Goal: Information Seeking & Learning: Check status

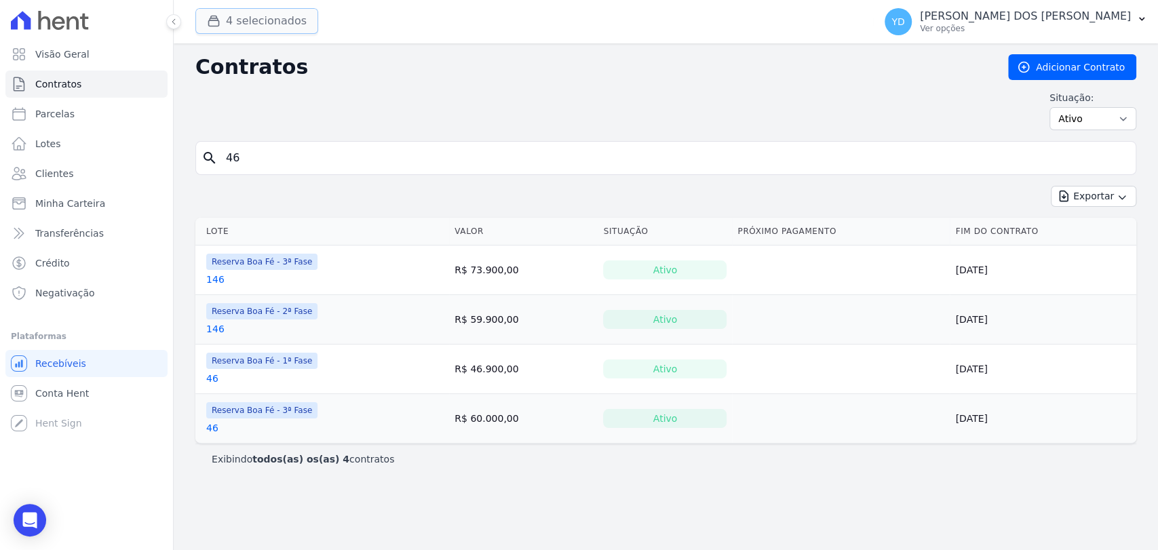
click at [284, 18] on button "4 selecionados" at bounding box center [256, 21] width 123 height 26
click at [267, 31] on button "4 selecionados" at bounding box center [256, 21] width 123 height 26
click at [263, 27] on button "4 selecionados" at bounding box center [256, 21] width 123 height 26
click at [104, 86] on link "Contratos" at bounding box center [86, 84] width 162 height 27
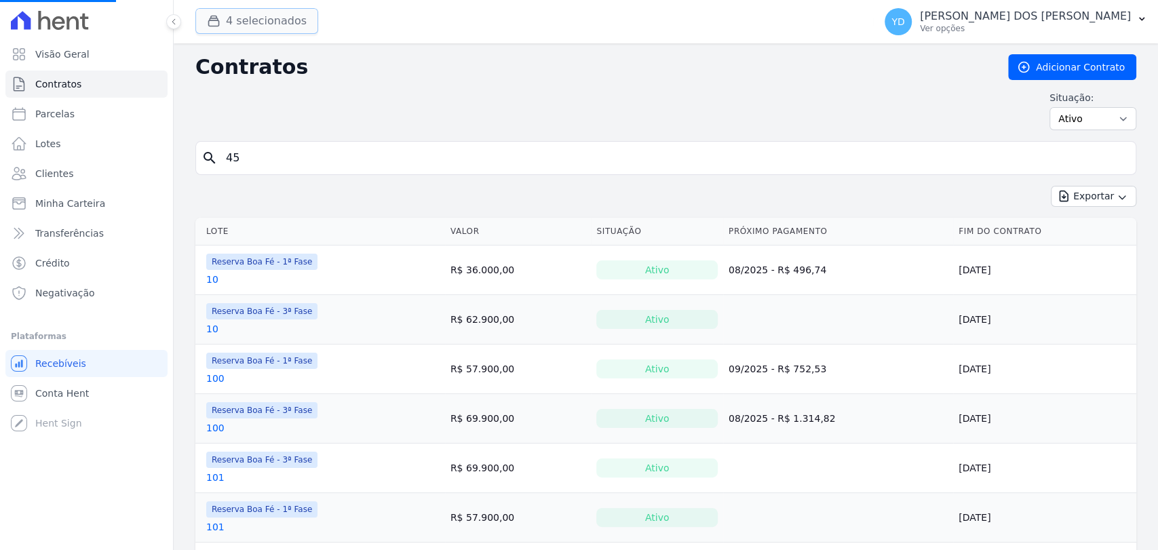
click at [235, 19] on button "4 selecionados" at bounding box center [256, 21] width 123 height 26
click at [224, 27] on div "button" at bounding box center [216, 21] width 19 height 14
click at [239, 26] on button "4 selecionados" at bounding box center [256, 21] width 123 height 26
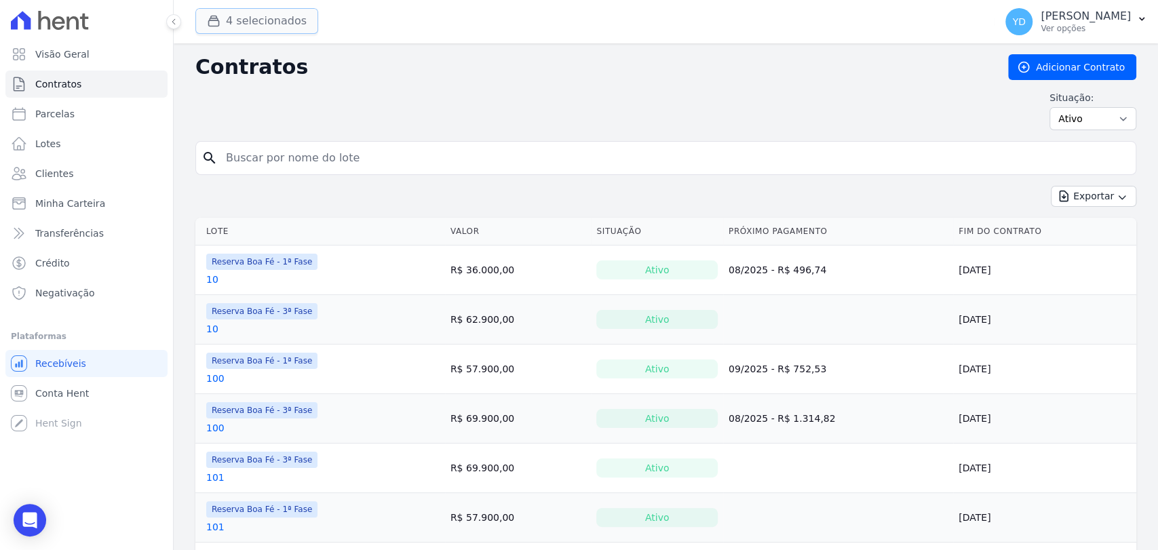
click at [254, 22] on button "4 selecionados" at bounding box center [256, 21] width 123 height 26
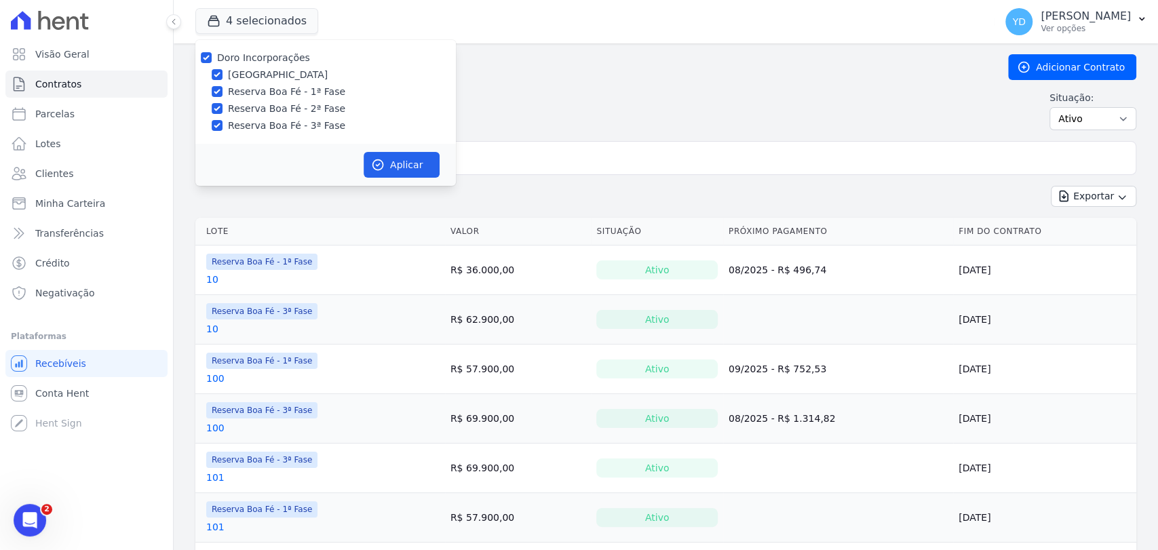
click at [271, 59] on label "Doro Incorporações" at bounding box center [263, 57] width 93 height 11
click at [212, 59] on input "Doro Incorporações" at bounding box center [206, 57] width 11 height 11
checkbox input "false"
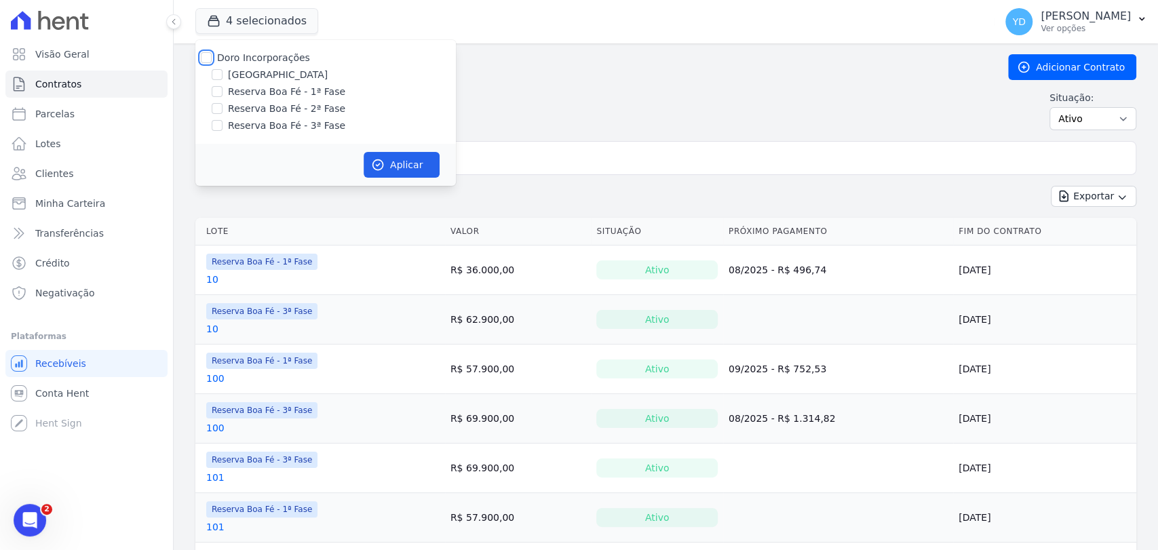
checkbox input "false"
click at [298, 134] on div "Doro Incorporações Parque das Palmeiras Reserva Boa Fé - 1ª Fase Reserva Boa Fé…" at bounding box center [325, 92] width 260 height 104
click at [322, 132] on label "Reserva Boa Fé - 3ª Fase" at bounding box center [286, 126] width 117 height 14
click at [222, 131] on input "Reserva Boa Fé - 3ª Fase" at bounding box center [217, 125] width 11 height 11
checkbox input "true"
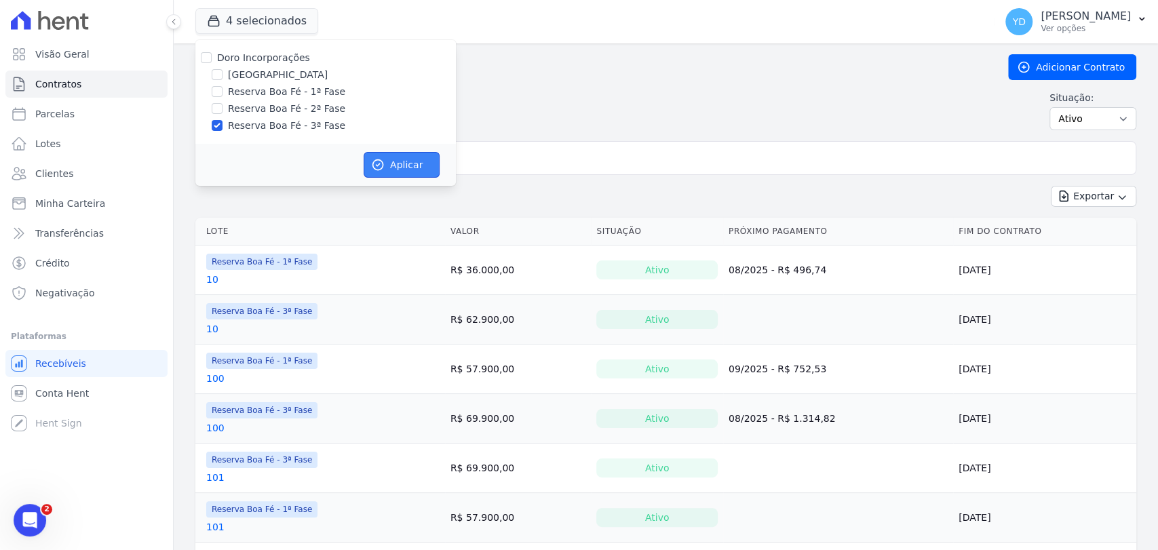
click at [364, 157] on button "Aplicar" at bounding box center [401, 165] width 76 height 26
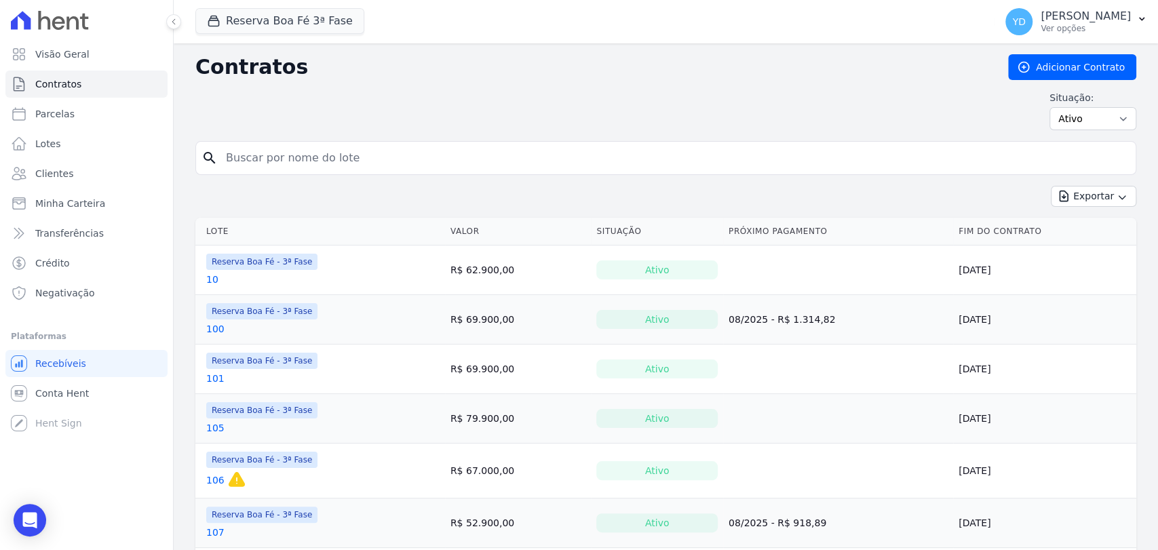
drag, startPoint x: 298, startPoint y: 173, endPoint x: 309, endPoint y: 171, distance: 10.4
click at [306, 172] on div "search" at bounding box center [665, 158] width 941 height 34
click at [313, 167] on input "search" at bounding box center [674, 157] width 912 height 27
type input "8"
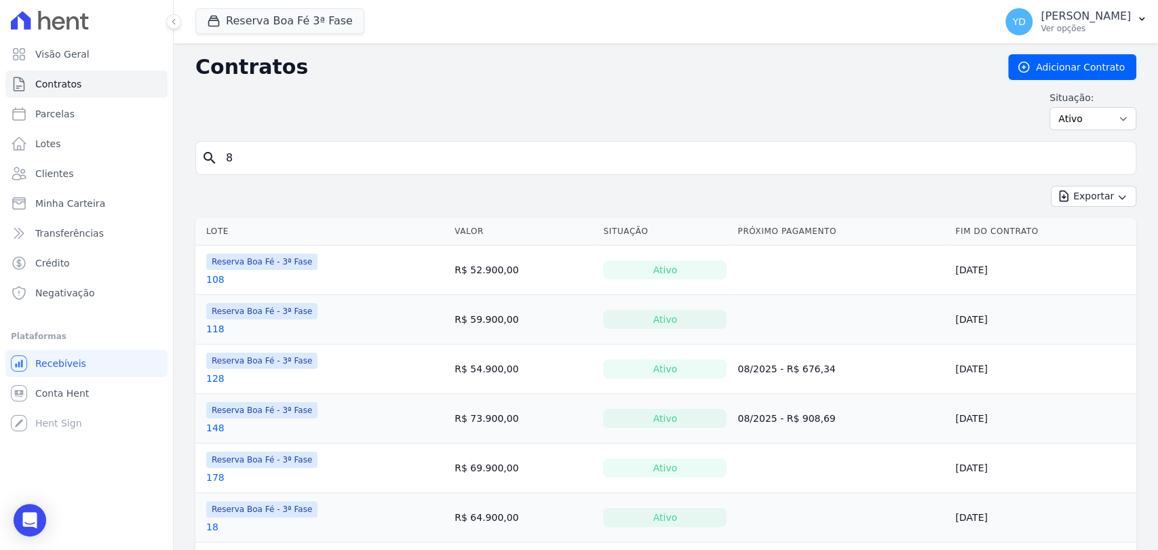
click at [334, 150] on input "8" at bounding box center [674, 157] width 912 height 27
type input "6"
type input "9"
click at [1080, 129] on select "Ativo Todos Pausado Distratado Rascunho Expirado Encerrado" at bounding box center [1092, 118] width 87 height 23
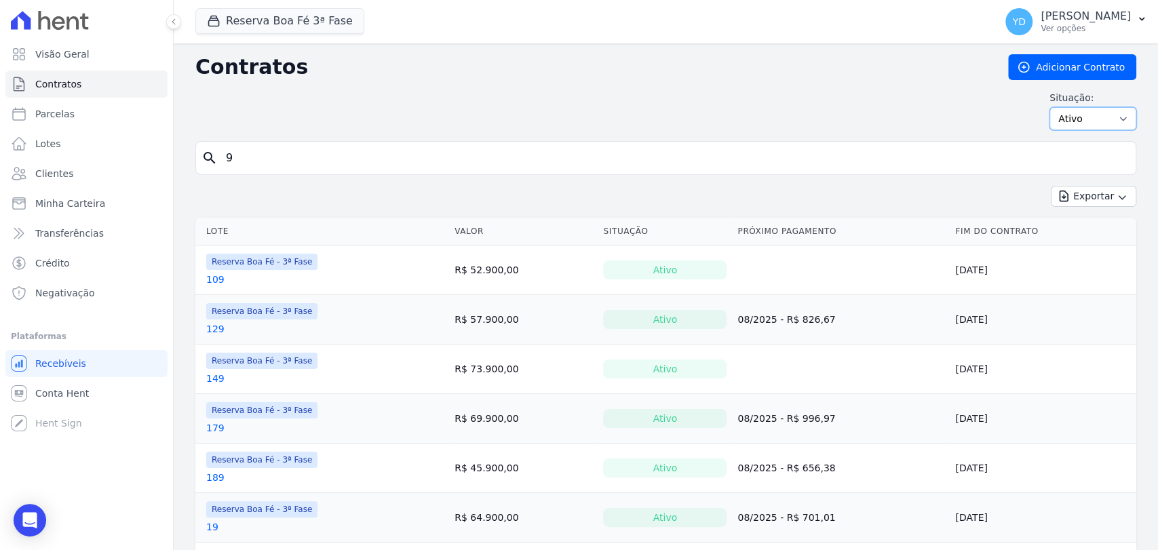
select select "on_hold"
click at [1049, 107] on select "Ativo Todos Pausado Distratado Rascunho Expirado Encerrado" at bounding box center [1092, 118] width 87 height 23
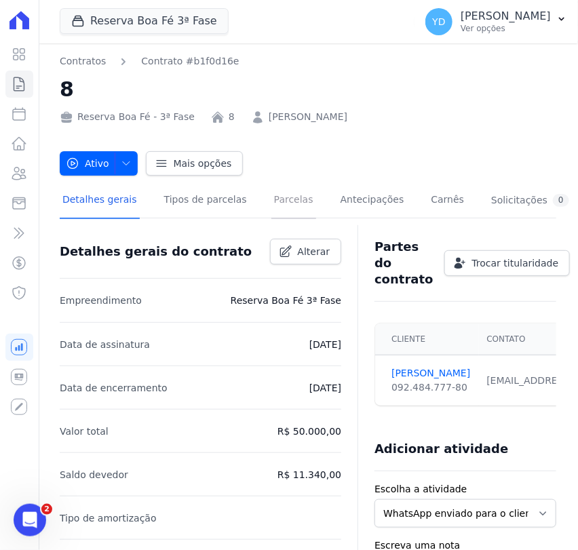
click at [276, 204] on link "Parcelas" at bounding box center [293, 201] width 45 height 36
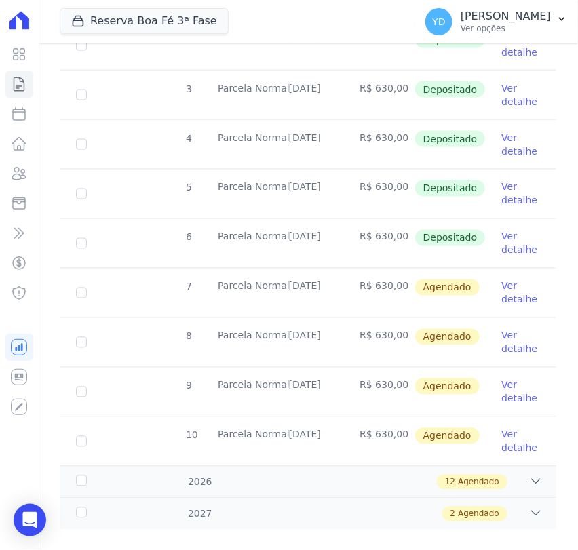
scroll to position [540, 0]
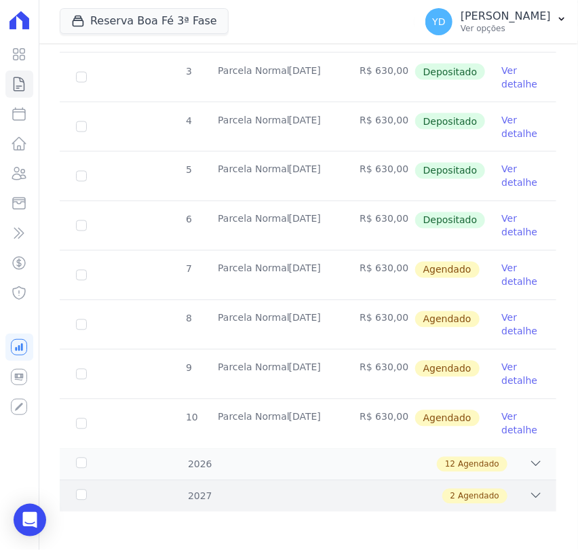
click at [183, 493] on div "2 Agendado" at bounding box center [332, 496] width 422 height 15
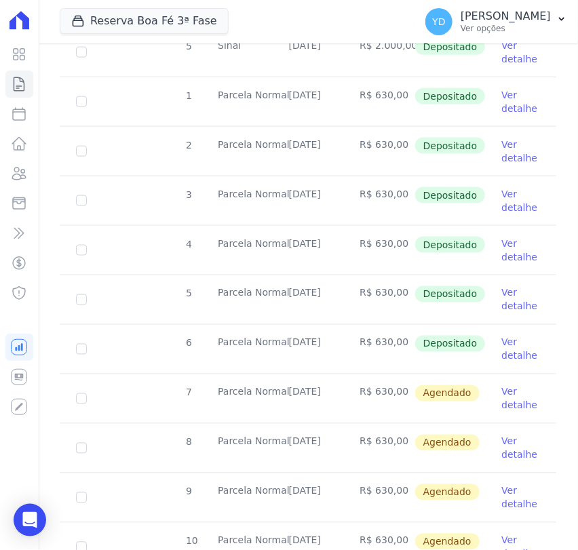
scroll to position [413, 0]
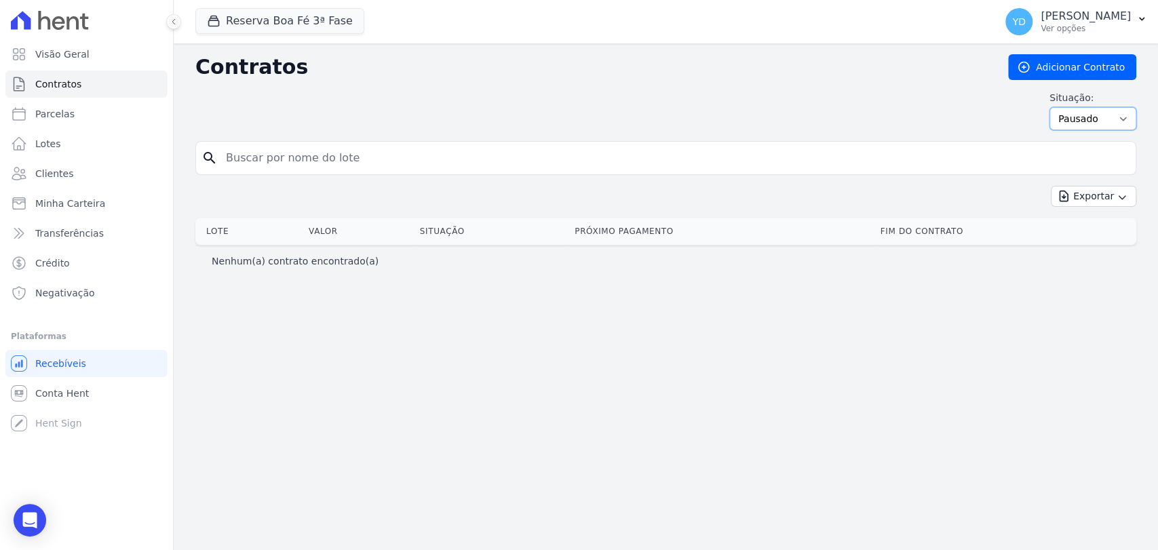
click at [1083, 125] on select "Ativo Todos Pausado Distratado Rascunho Expirado Encerrado" at bounding box center [1092, 118] width 87 height 23
select select "all"
click at [1055, 107] on select "Ativo Todos Pausado Distratado Rascunho Expirado Encerrado" at bounding box center [1092, 118] width 87 height 23
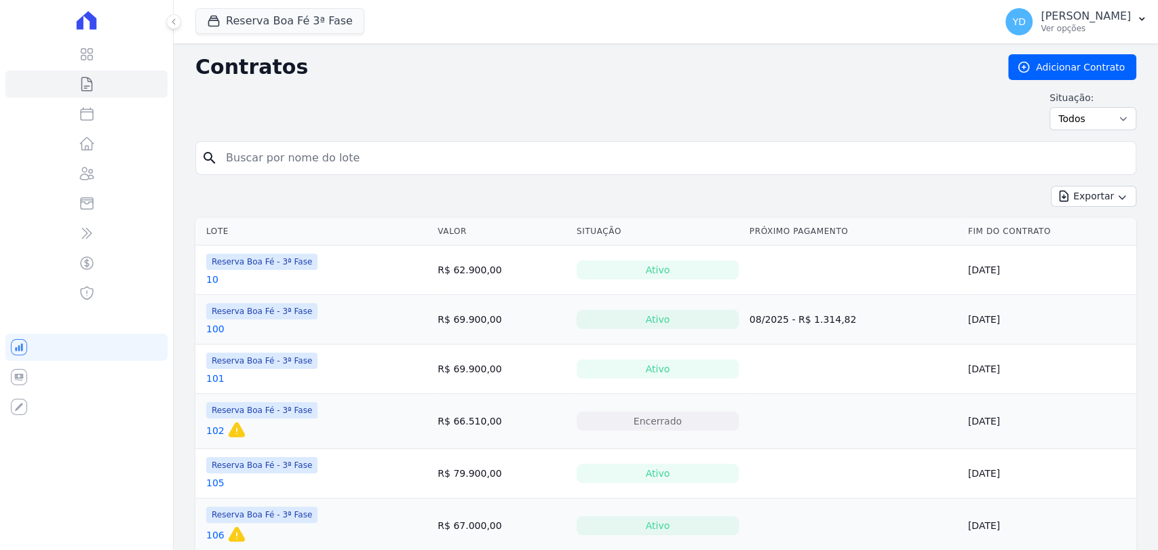
drag, startPoint x: 0, startPoint y: 0, endPoint x: 462, endPoint y: 166, distance: 490.8
click at [462, 166] on input "search" at bounding box center [674, 157] width 912 height 27
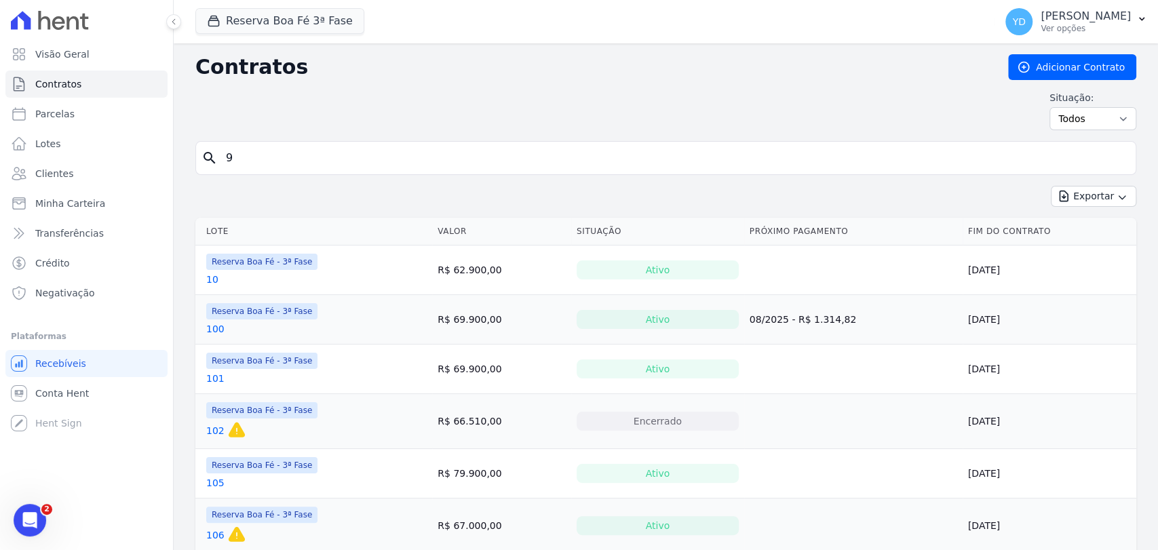
type input "9"
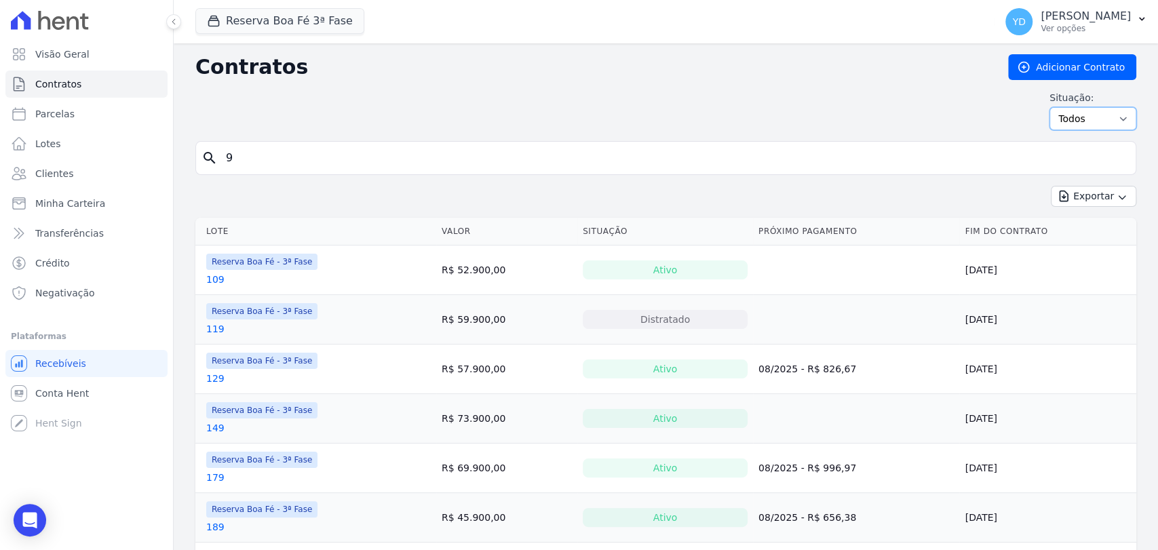
click at [1095, 113] on select "Ativo Todos Pausado Distratado Rascunho Expirado Encerrado" at bounding box center [1092, 118] width 87 height 23
select select
click at [1049, 107] on select "Ativo Todos Pausado Distratado Rascunho Expirado Encerrado" at bounding box center [1092, 118] width 87 height 23
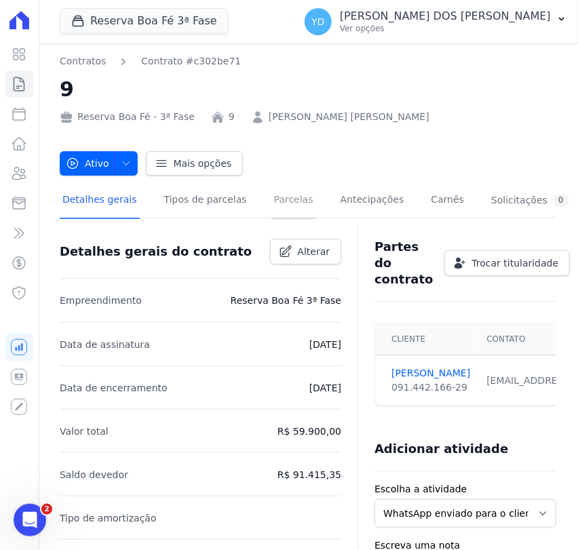
click at [271, 212] on link "Parcelas" at bounding box center [293, 201] width 45 height 36
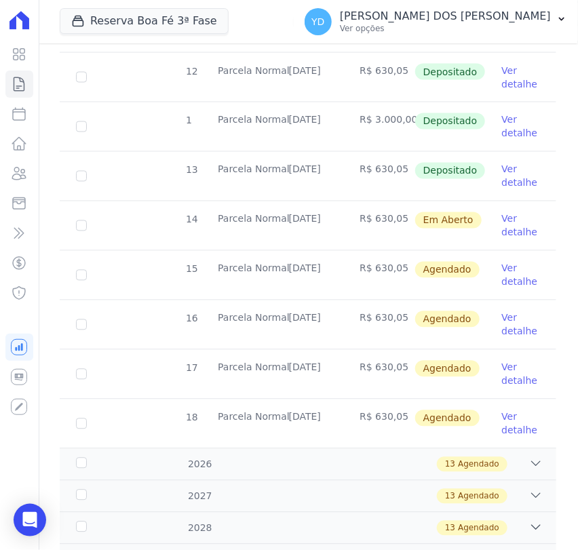
scroll to position [812, 0]
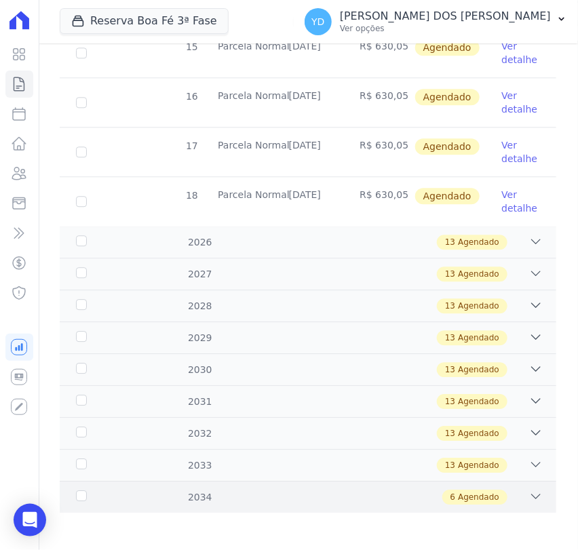
click at [250, 493] on div "6 Agendado" at bounding box center [332, 497] width 422 height 15
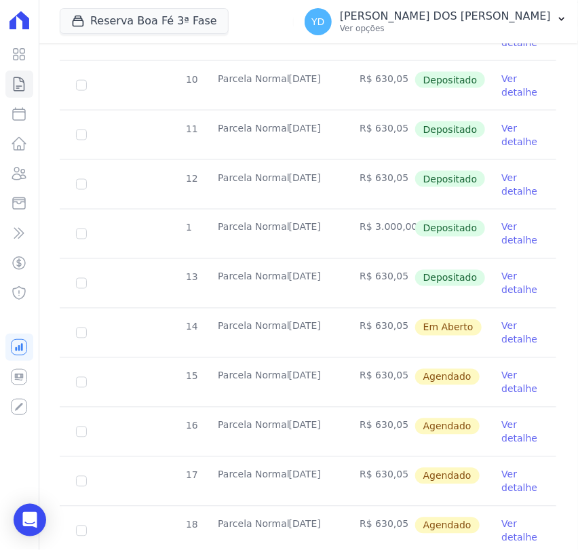
scroll to position [431, 0]
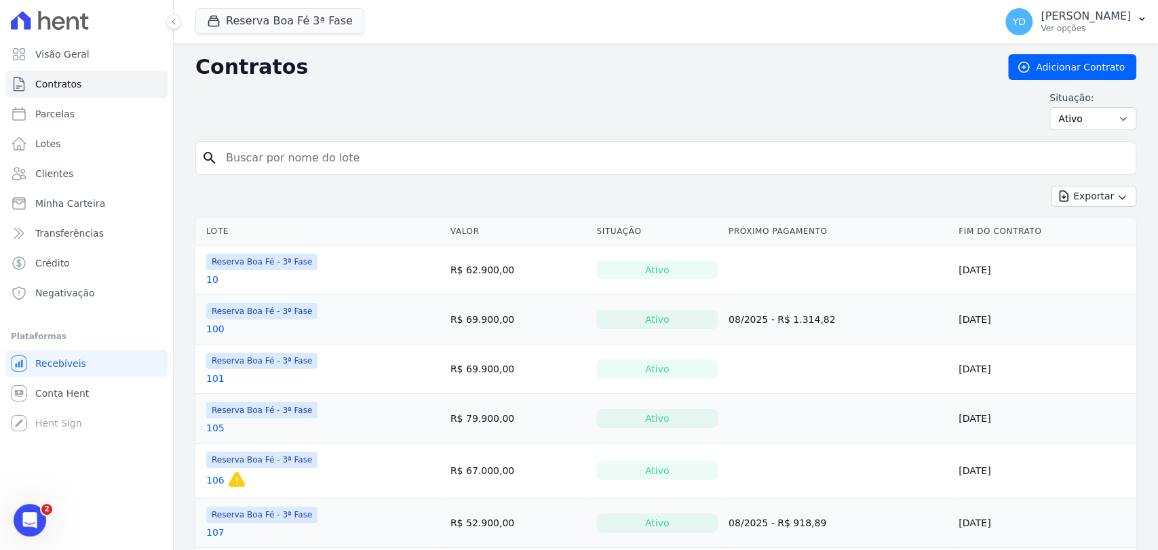
click at [271, 161] on input "search" at bounding box center [674, 157] width 912 height 27
type input "11"
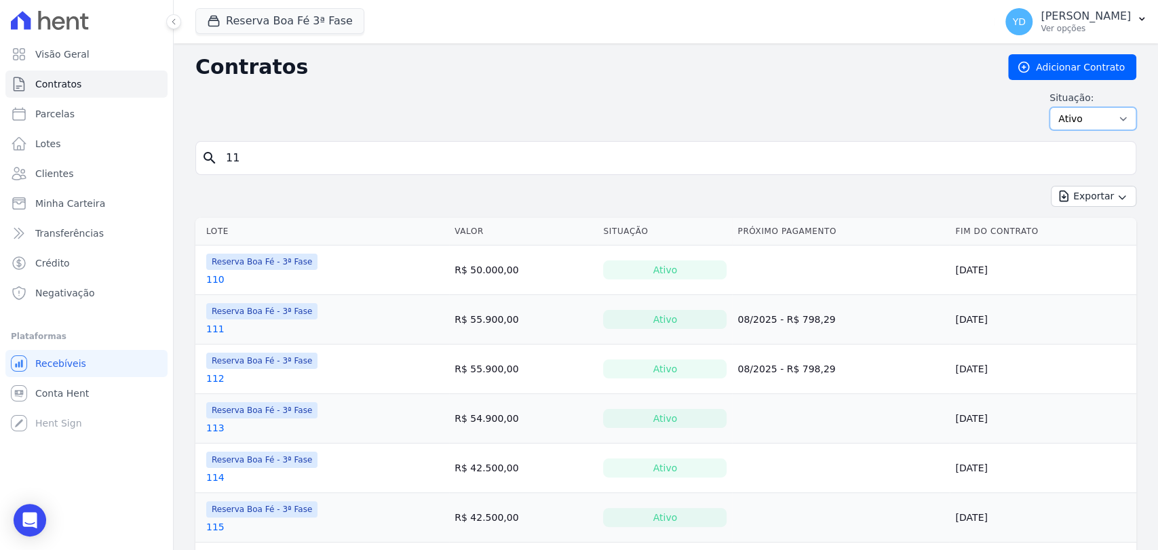
click at [1094, 121] on select "Ativo Todos Pausado Distratado Rascunho Expirado Encerrado" at bounding box center [1092, 118] width 87 height 23
click at [515, 158] on input "11" at bounding box center [674, 157] width 912 height 27
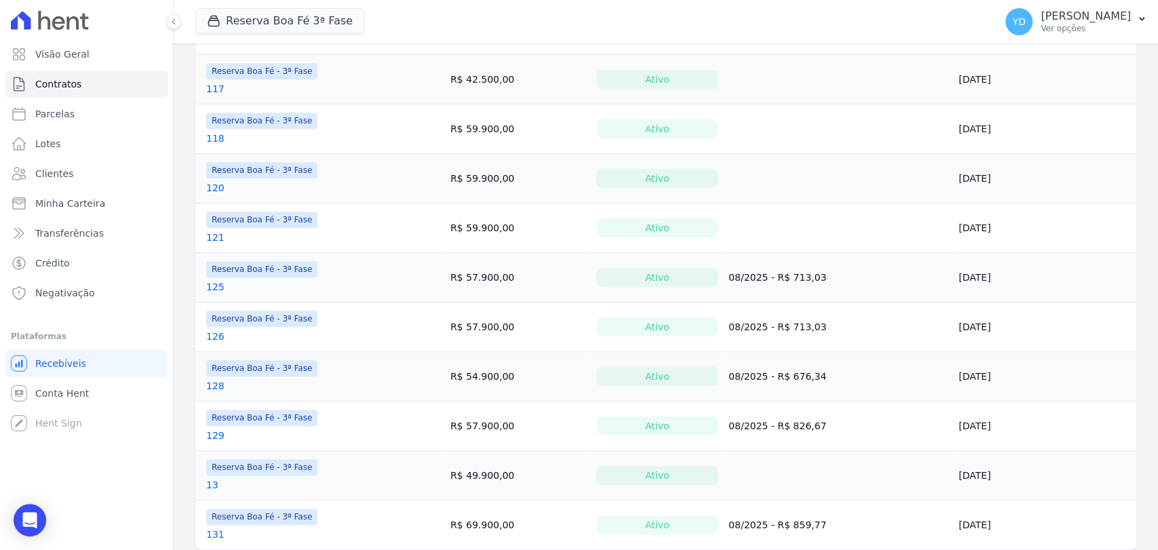
scroll to position [995, 0]
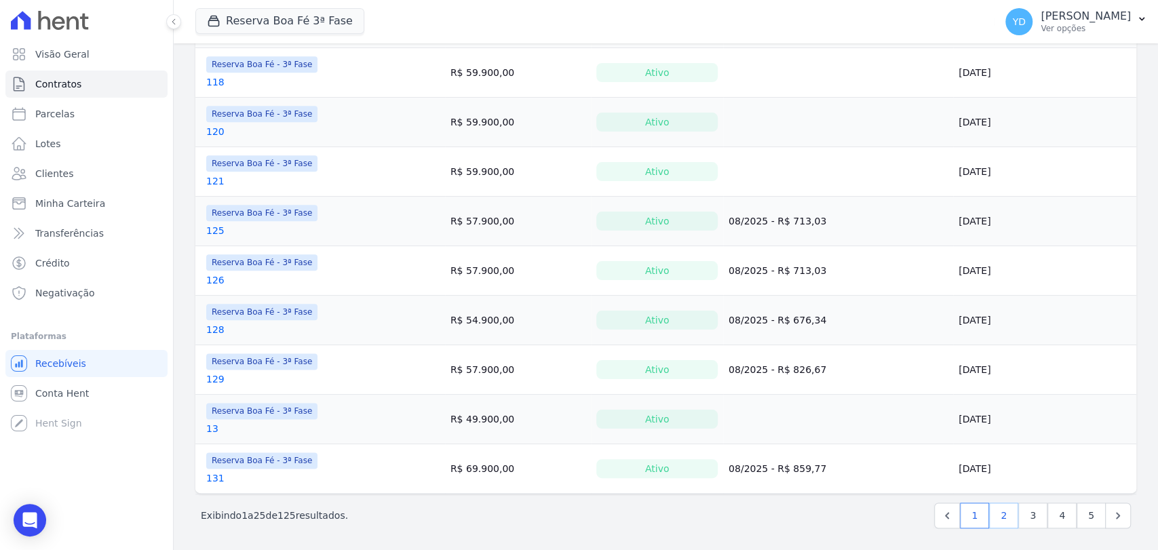
click at [995, 520] on link "2" at bounding box center [1003, 515] width 29 height 26
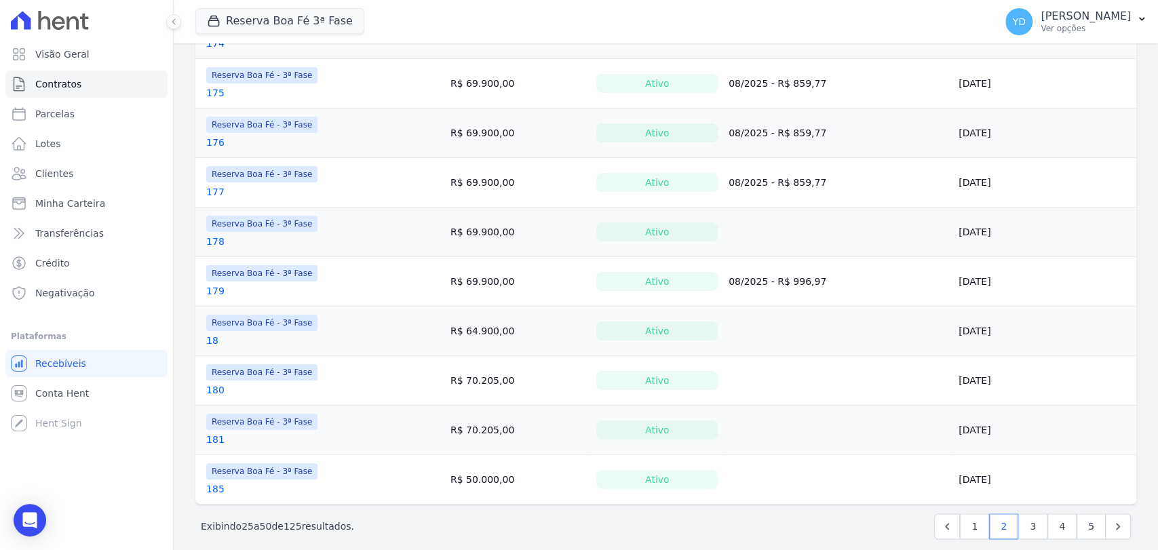
scroll to position [979, 0]
click at [1018, 525] on link "3" at bounding box center [1032, 526] width 29 height 26
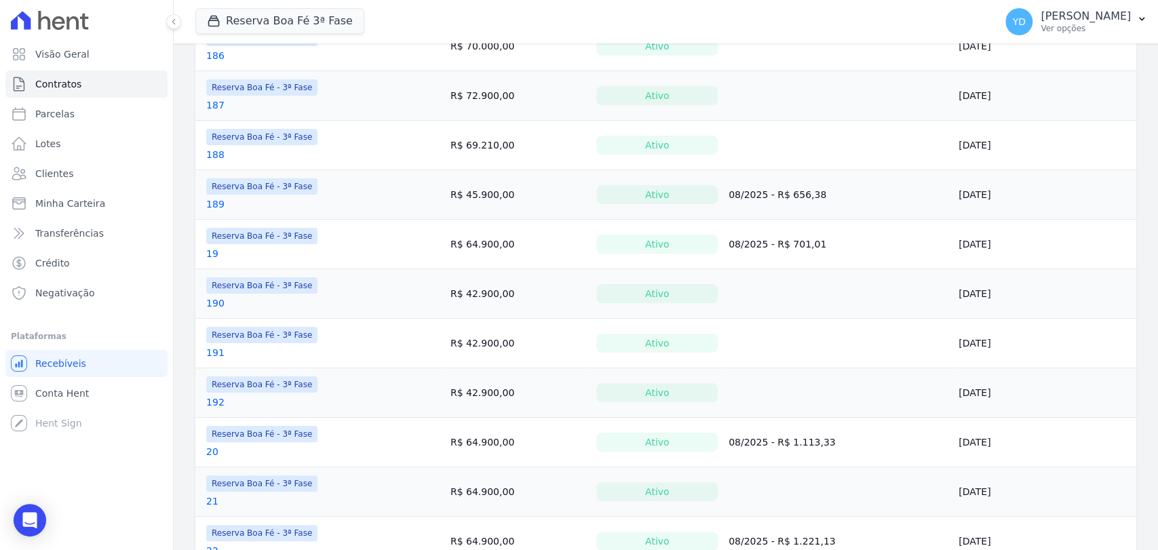
scroll to position [226, 0]
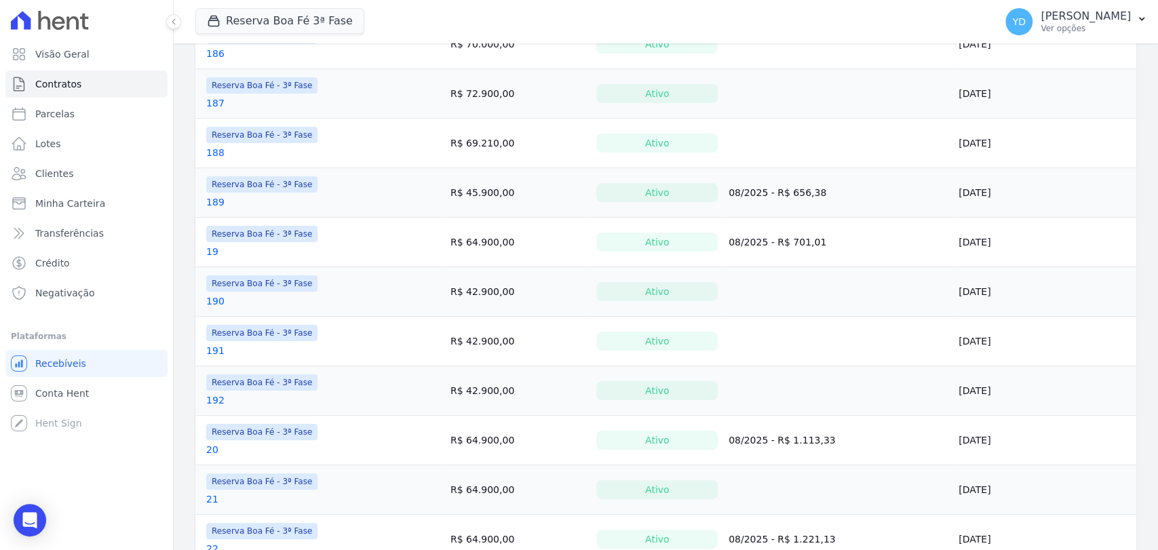
drag, startPoint x: 217, startPoint y: 248, endPoint x: 209, endPoint y: 250, distance: 8.4
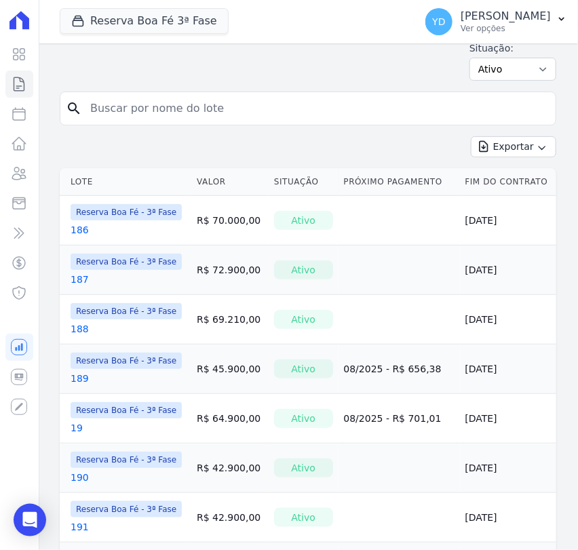
scroll to position [0, 0]
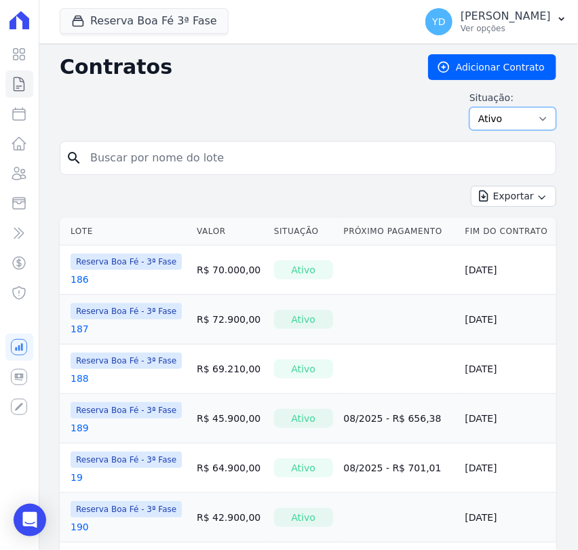
click at [531, 121] on select "Ativo Todos Pausado Distratado Rascunho Expirado Encerrado" at bounding box center [512, 118] width 87 height 23
select select "all"
click at [469, 107] on select "Ativo Todos Pausado Distratado Rascunho Expirado Encerrado" at bounding box center [512, 118] width 87 height 23
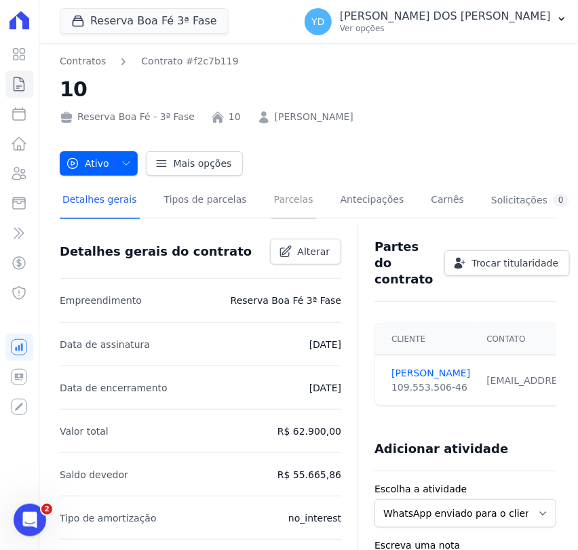
click at [272, 205] on link "Parcelas" at bounding box center [293, 201] width 45 height 36
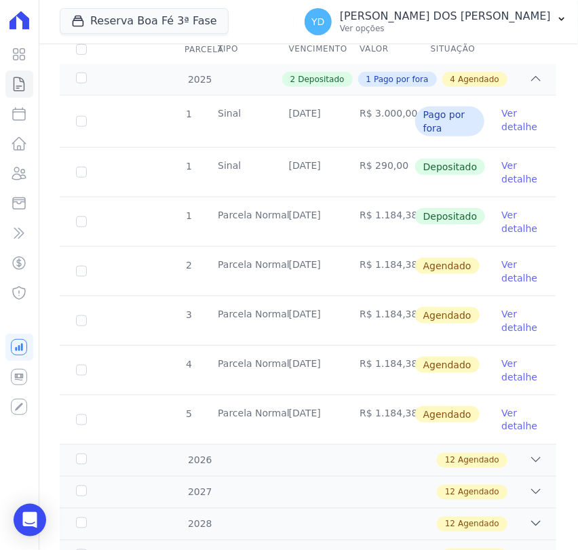
scroll to position [328, 0]
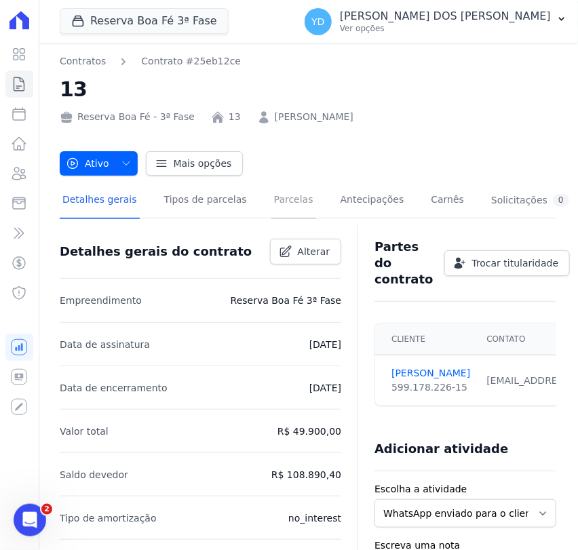
click at [272, 202] on link "Parcelas" at bounding box center [293, 201] width 45 height 36
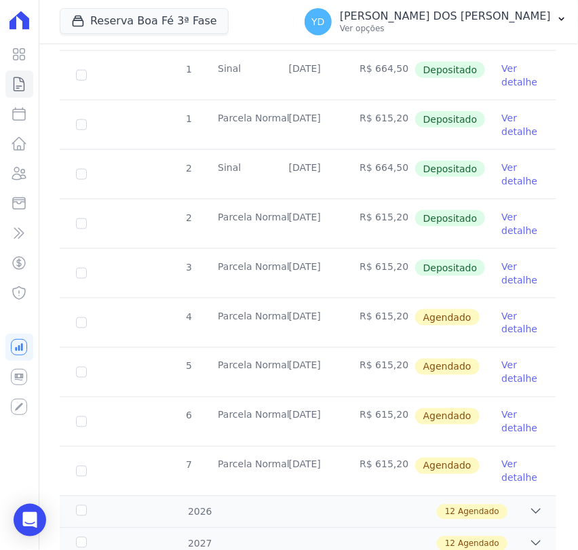
scroll to position [376, 0]
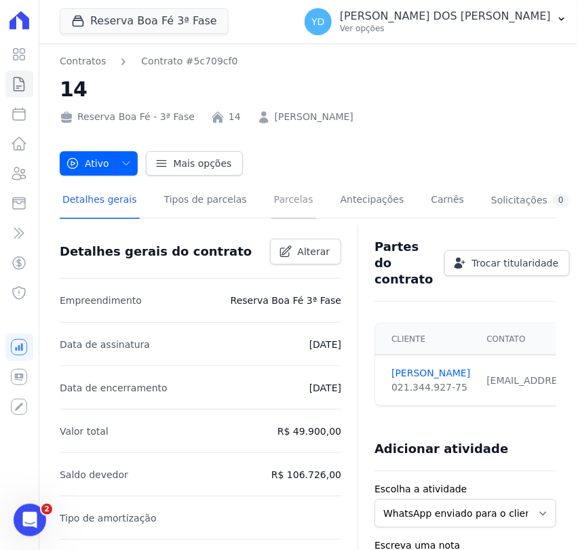
click at [271, 203] on link "Parcelas" at bounding box center [293, 201] width 45 height 36
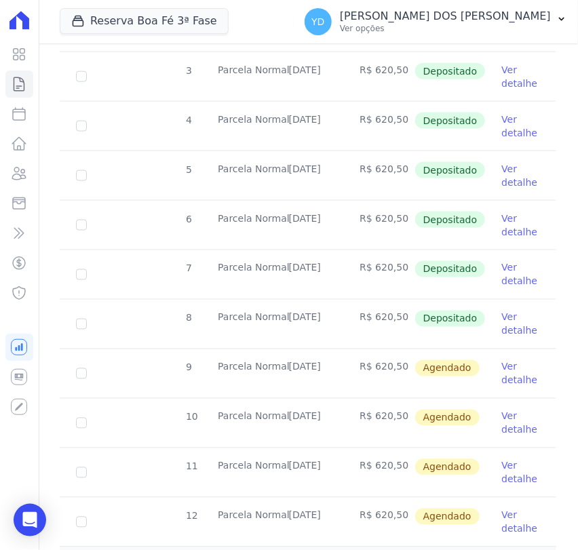
scroll to position [452, 0]
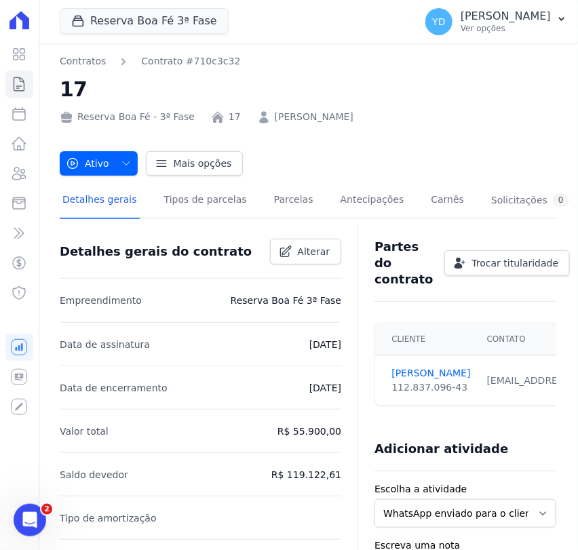
click at [312, 171] on div "Ativo Ativo Pausado Cobranças não serão geradas e você pode retomar o contrato …" at bounding box center [308, 157] width 496 height 38
click at [283, 218] on link "Parcelas" at bounding box center [293, 201] width 45 height 36
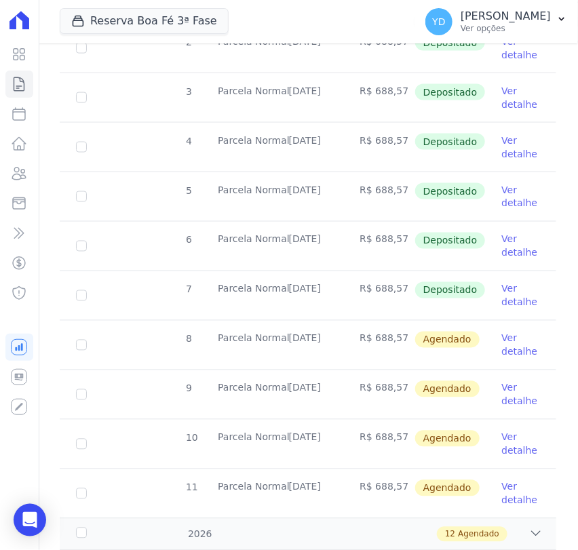
scroll to position [527, 0]
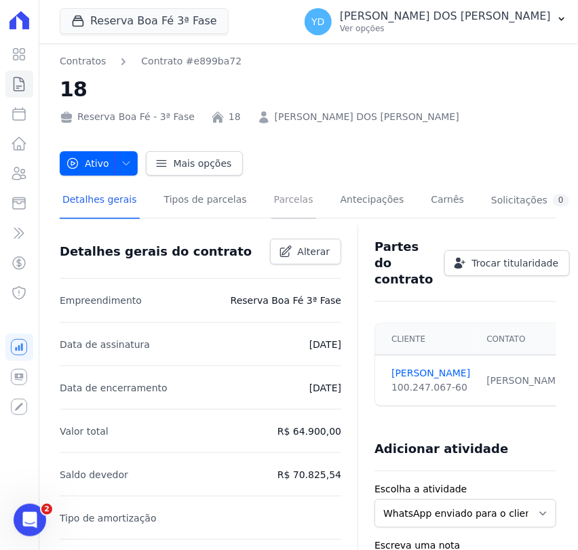
click at [279, 207] on link "Parcelas" at bounding box center [293, 201] width 45 height 36
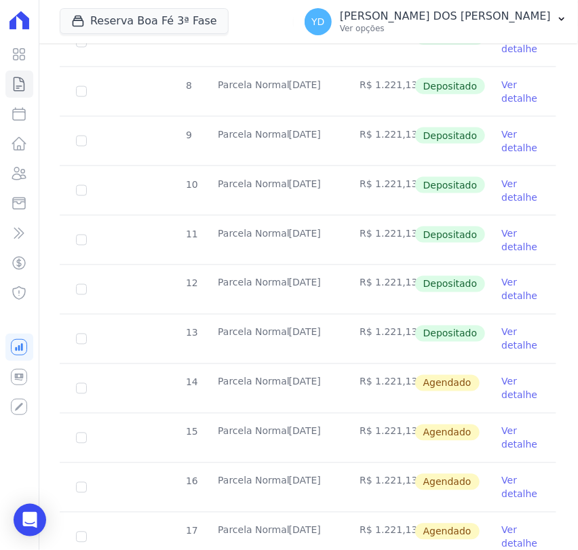
scroll to position [452, 0]
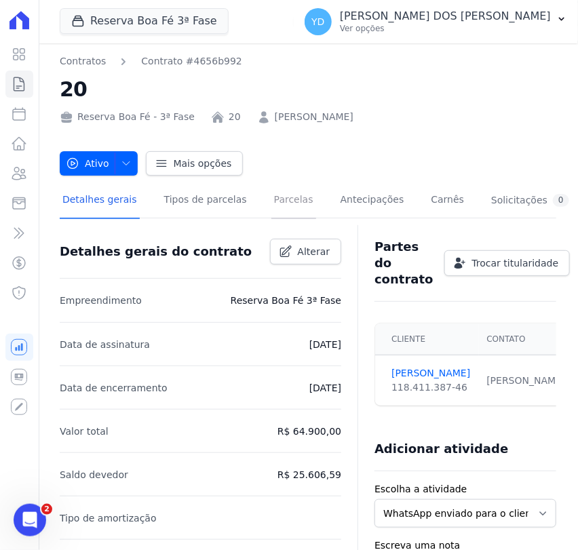
click at [288, 206] on link "Parcelas" at bounding box center [293, 201] width 45 height 36
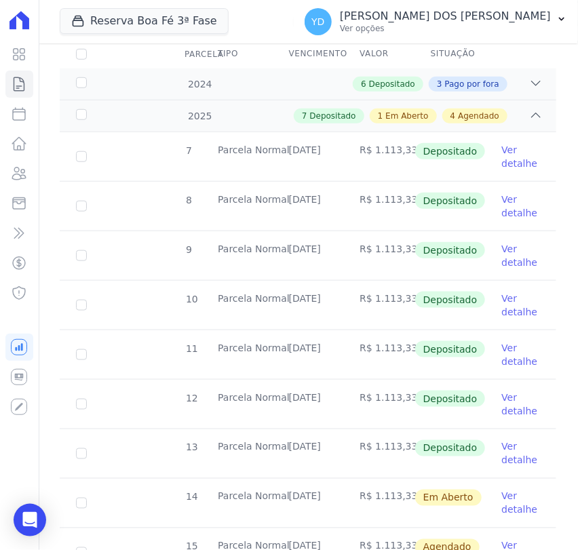
scroll to position [376, 0]
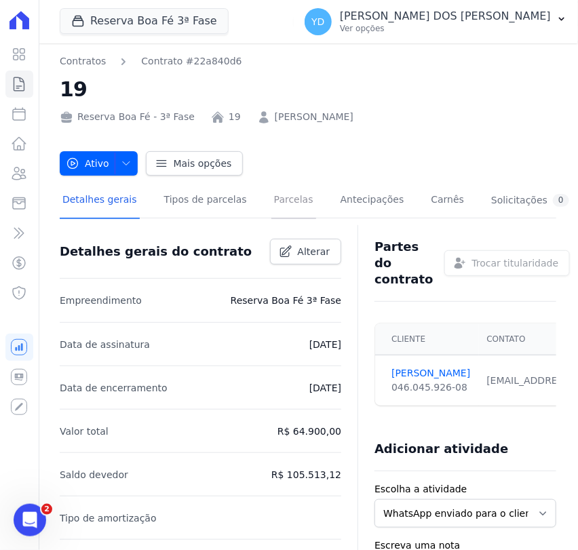
click at [288, 203] on link "Parcelas" at bounding box center [293, 201] width 45 height 36
click at [273, 194] on link "Parcelas" at bounding box center [293, 201] width 45 height 36
click at [271, 199] on link "Parcelas" at bounding box center [293, 201] width 45 height 36
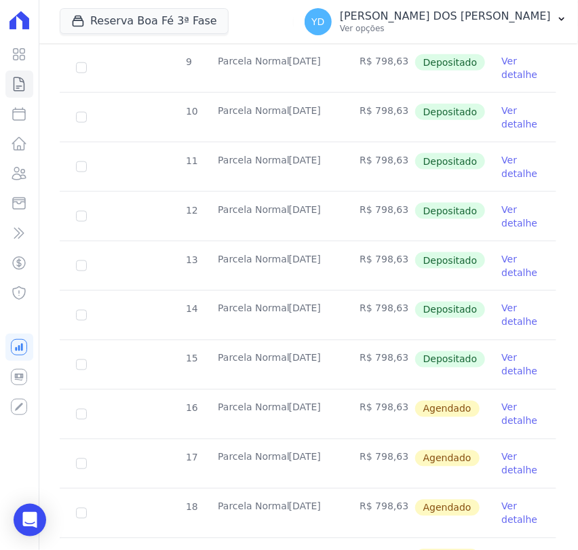
scroll to position [452, 0]
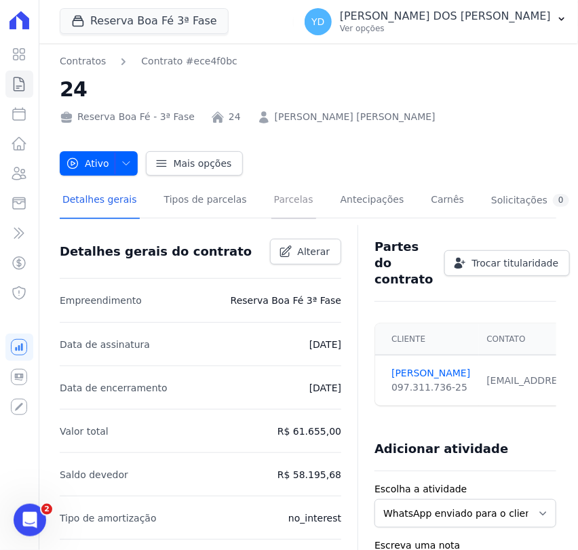
click at [285, 199] on link "Parcelas" at bounding box center [293, 201] width 45 height 36
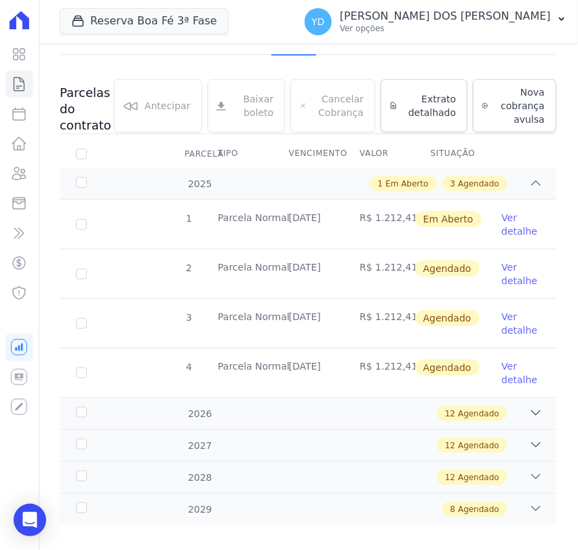
scroll to position [176, 0]
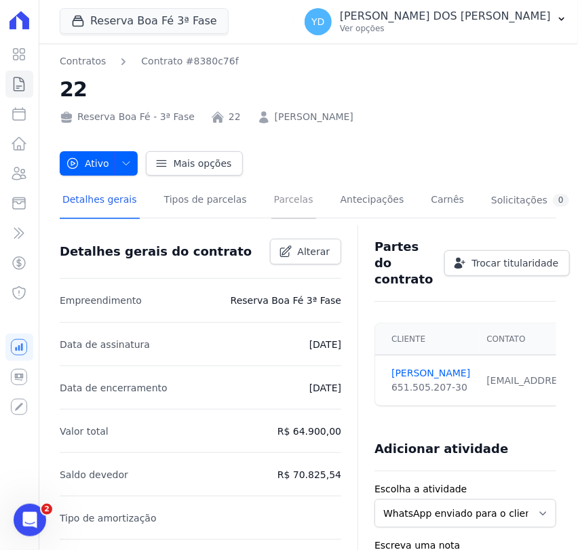
click at [281, 211] on link "Parcelas" at bounding box center [293, 201] width 45 height 36
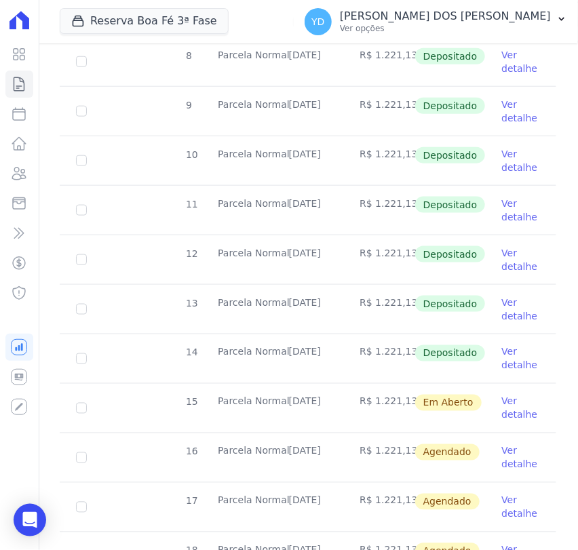
scroll to position [376, 0]
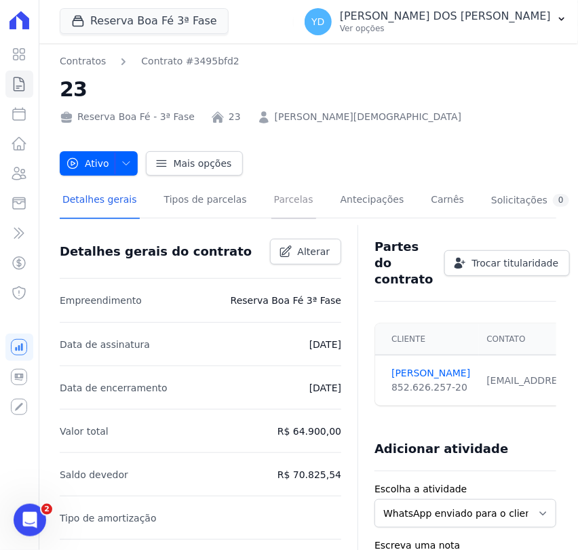
click at [271, 205] on link "Parcelas" at bounding box center [293, 201] width 45 height 36
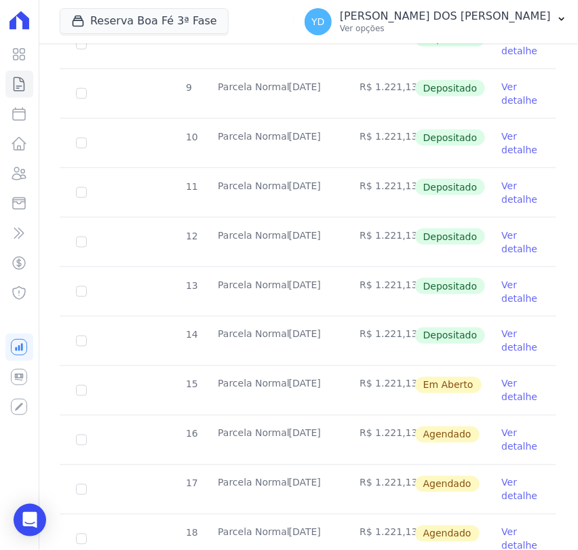
scroll to position [376, 0]
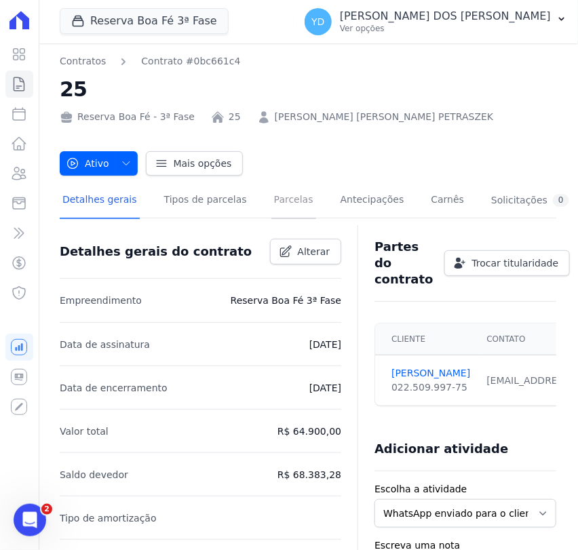
click at [271, 202] on link "Parcelas" at bounding box center [293, 201] width 45 height 36
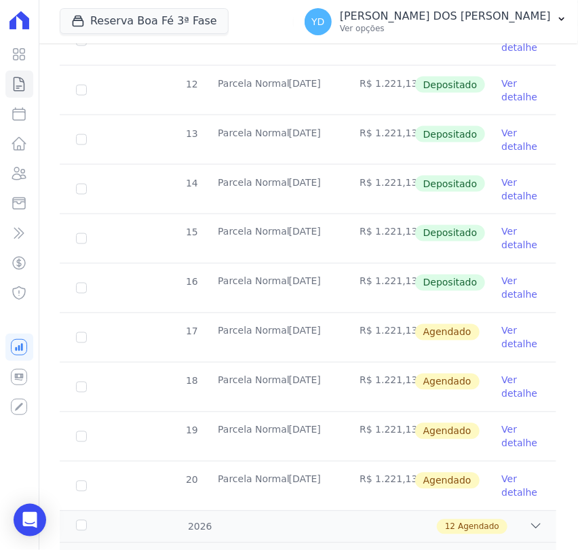
scroll to position [527, 0]
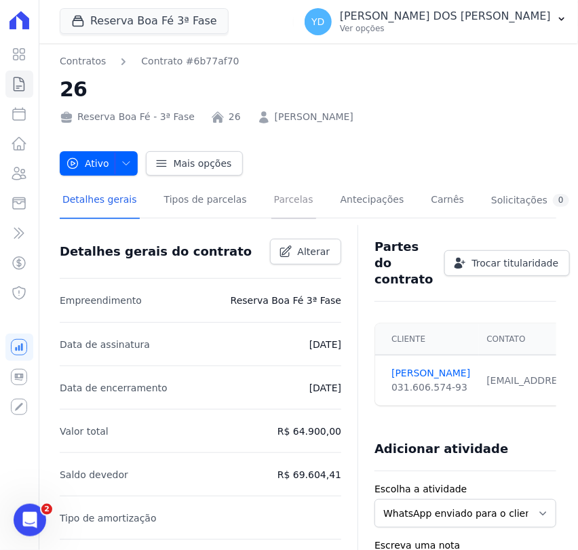
drag, startPoint x: 281, startPoint y: 211, endPoint x: 279, endPoint y: 195, distance: 16.4
click at [281, 211] on link "Parcelas" at bounding box center [293, 201] width 45 height 36
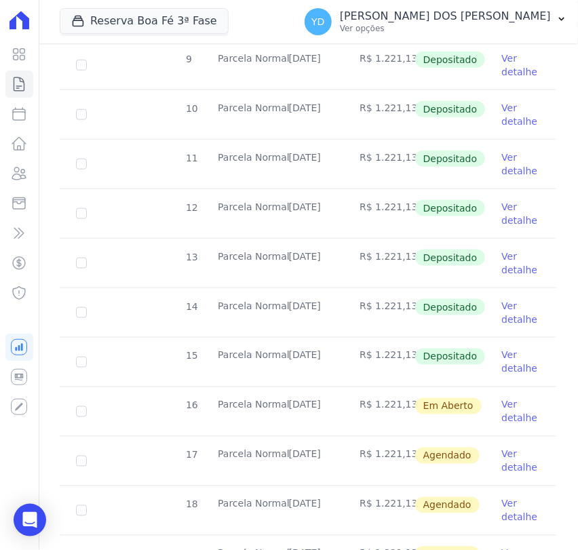
scroll to position [376, 0]
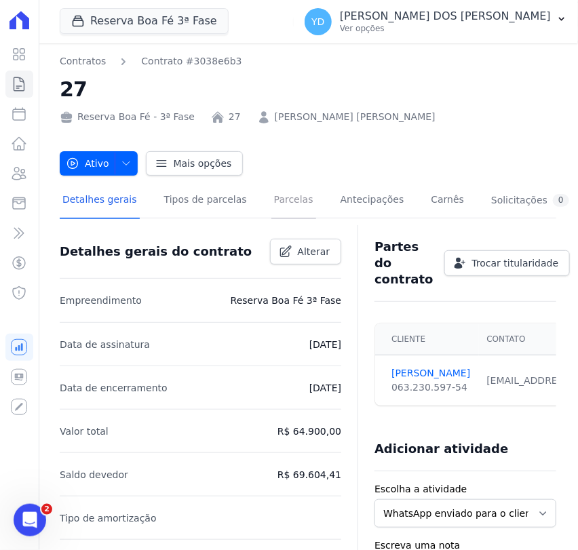
click at [271, 208] on link "Parcelas" at bounding box center [293, 201] width 45 height 36
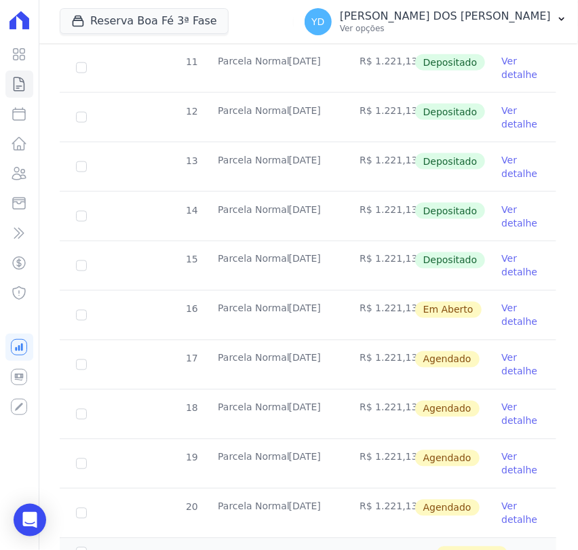
scroll to position [452, 0]
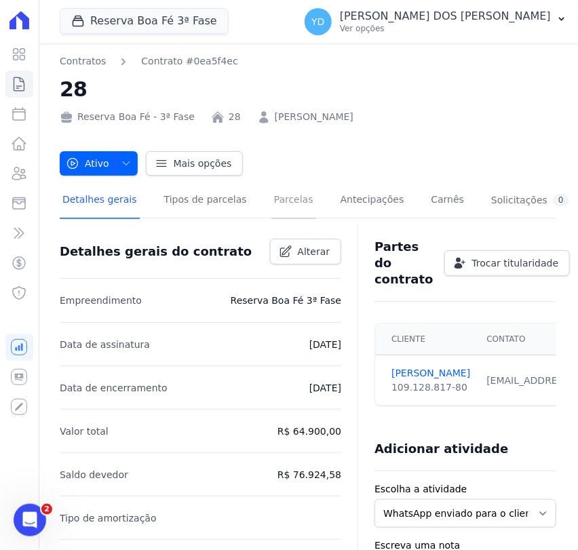
click at [271, 198] on link "Parcelas" at bounding box center [293, 201] width 45 height 36
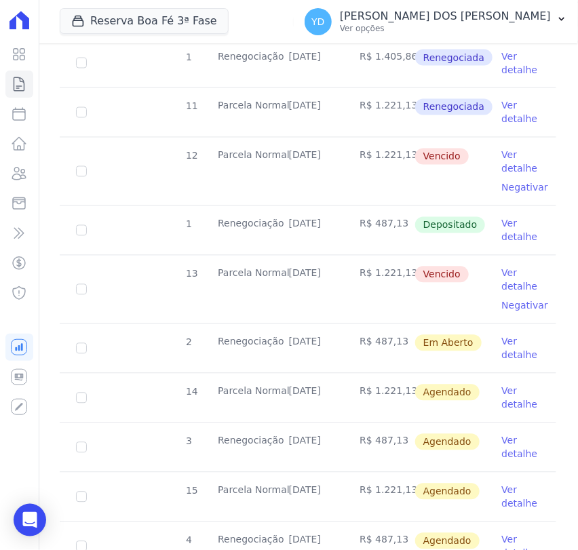
scroll to position [678, 0]
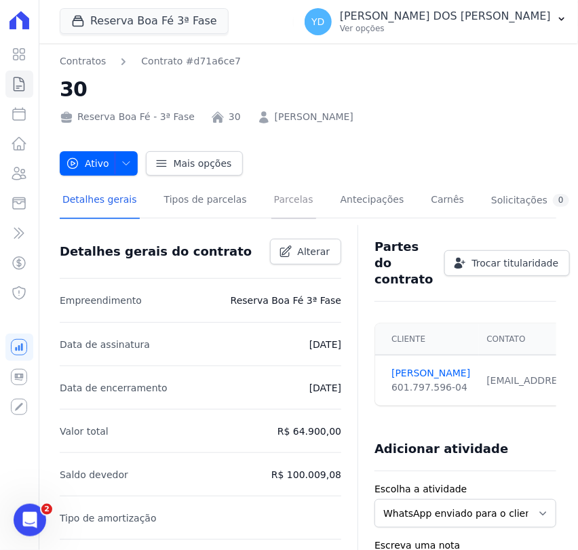
click at [271, 197] on link "Parcelas" at bounding box center [293, 201] width 45 height 36
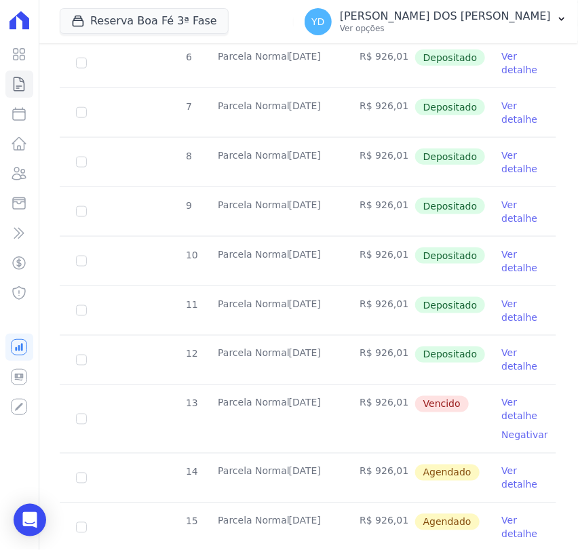
scroll to position [376, 0]
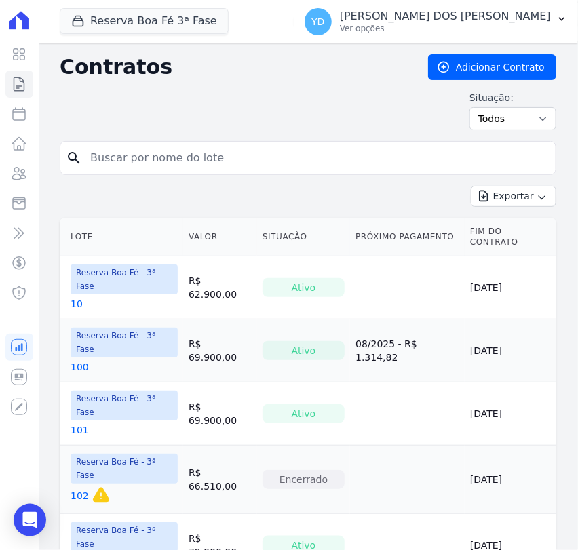
drag, startPoint x: 0, startPoint y: 0, endPoint x: 147, endPoint y: 155, distance: 213.4
click at [147, 155] on input "search" at bounding box center [316, 157] width 468 height 27
type input "29"
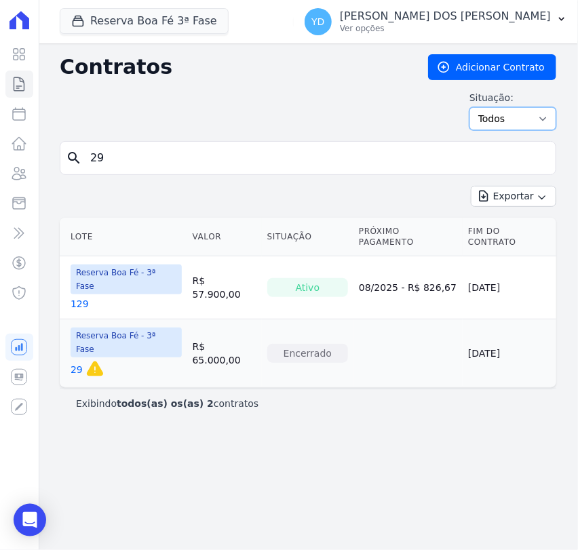
drag, startPoint x: 545, startPoint y: 115, endPoint x: 538, endPoint y: 126, distance: 12.4
click at [543, 119] on select "Ativo Todos Pausado Distratado Rascunho Expirado Encerrado" at bounding box center [512, 118] width 87 height 23
select select
click at [475, 107] on select "Ativo Todos Pausado Distratado Rascunho Expirado Encerrado" at bounding box center [512, 118] width 87 height 23
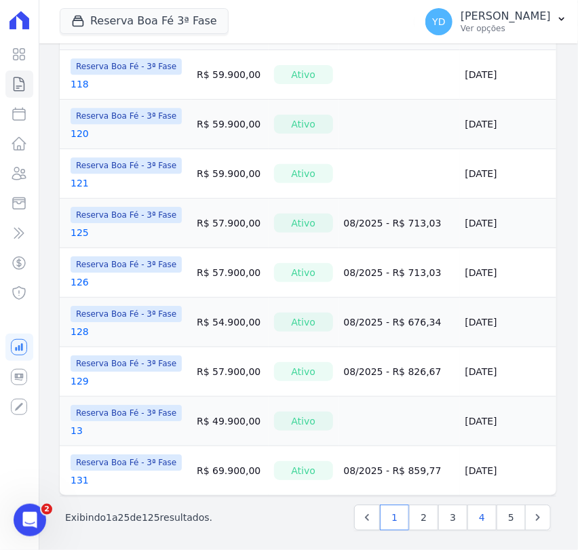
scroll to position [995, 0]
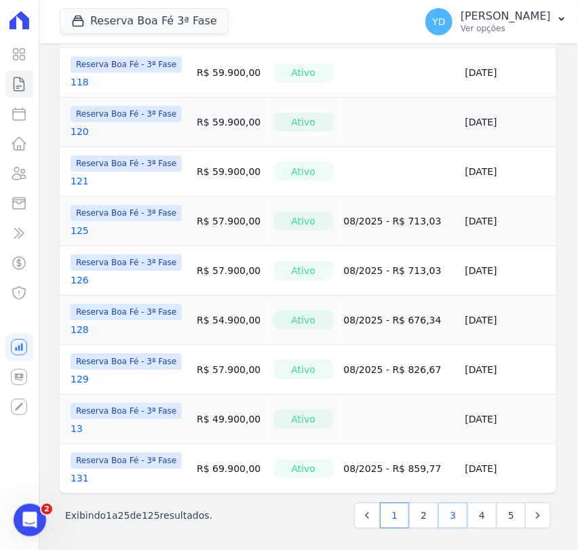
click at [442, 511] on link "3" at bounding box center [452, 515] width 29 height 26
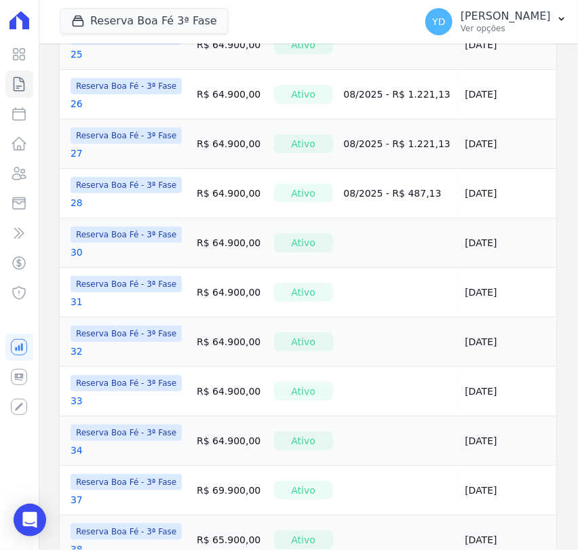
scroll to position [904, 0]
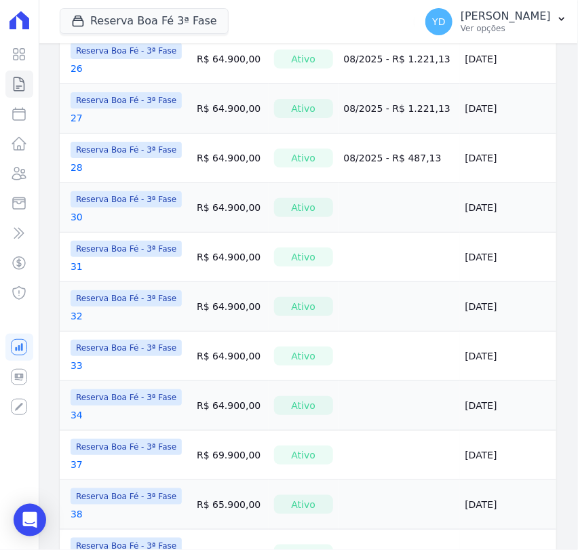
drag, startPoint x: 80, startPoint y: 372, endPoint x: 74, endPoint y: 365, distance: 9.6
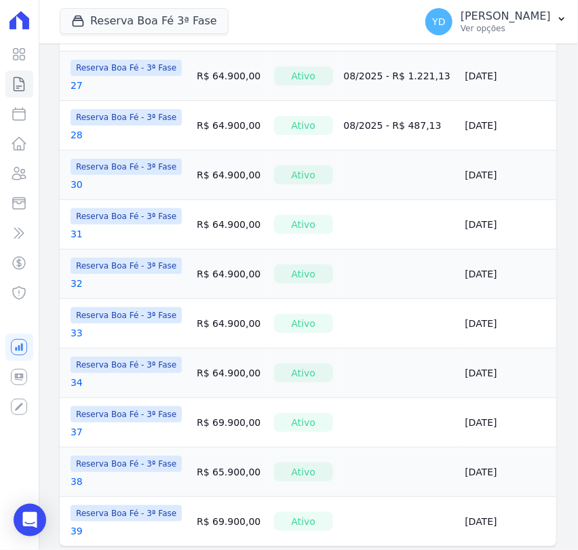
scroll to position [989, 0]
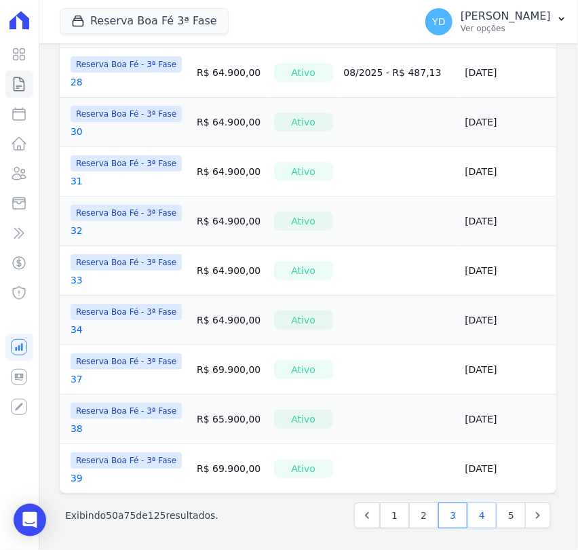
click at [467, 509] on link "4" at bounding box center [481, 515] width 29 height 26
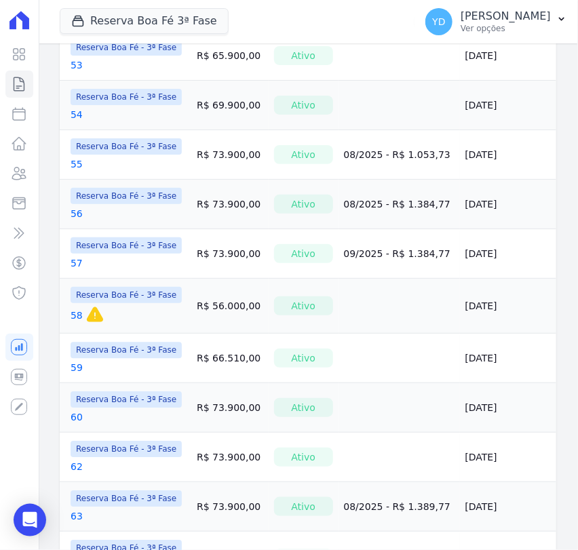
scroll to position [829, 0]
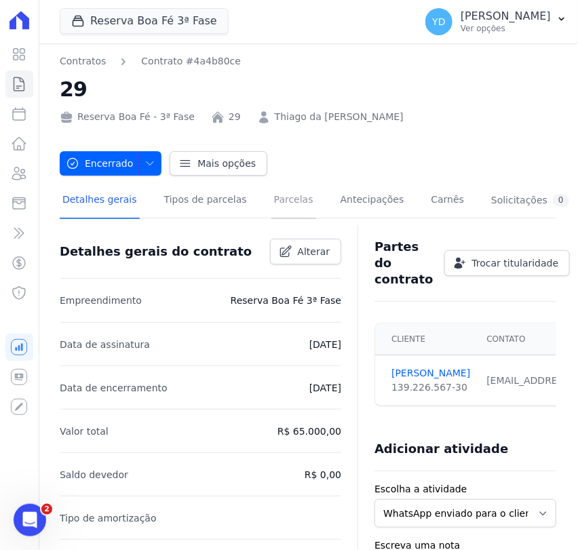
click at [271, 206] on link "Parcelas" at bounding box center [293, 201] width 45 height 36
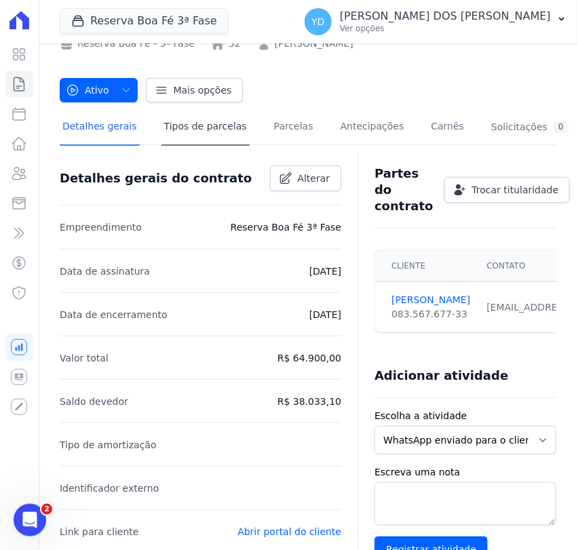
scroll to position [75, 0]
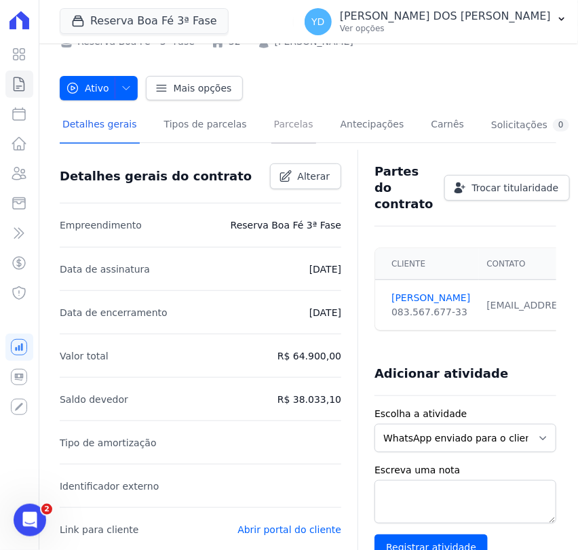
click at [271, 126] on link "Parcelas" at bounding box center [293, 126] width 45 height 36
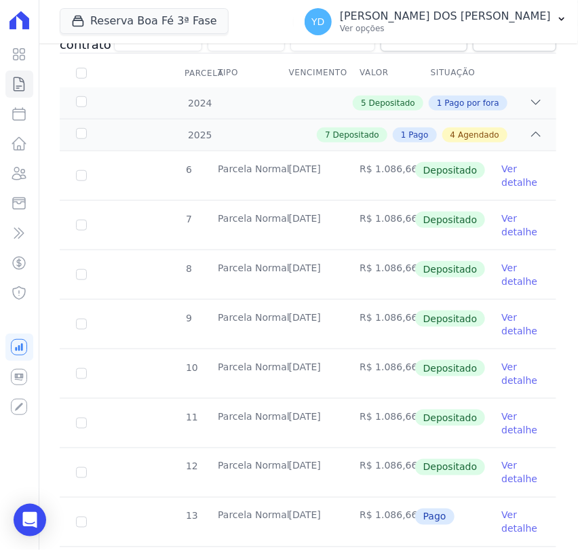
scroll to position [301, 0]
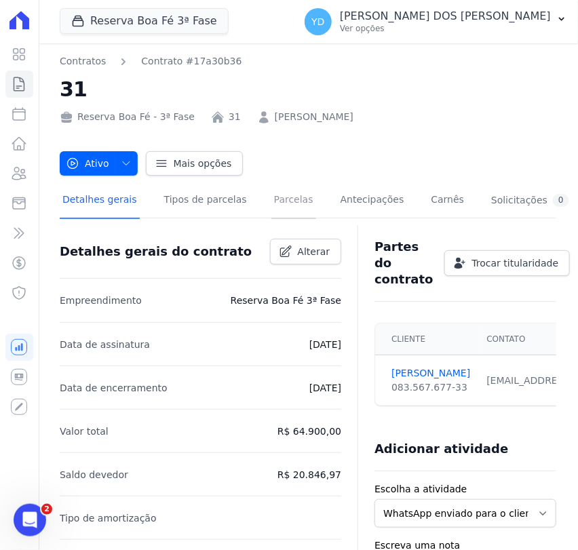
click at [271, 208] on link "Parcelas" at bounding box center [293, 201] width 45 height 36
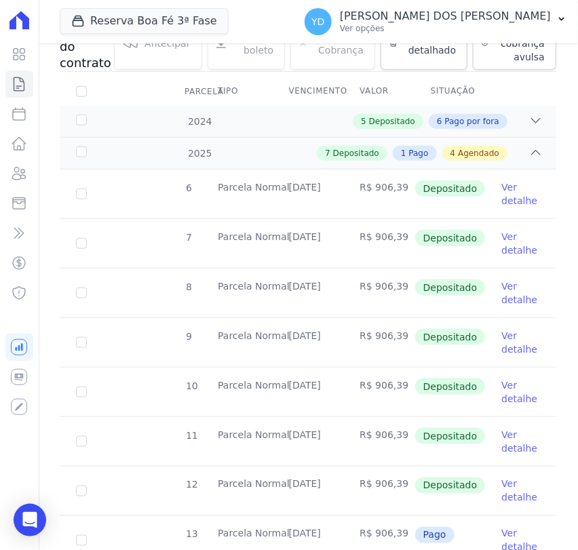
scroll to position [301, 0]
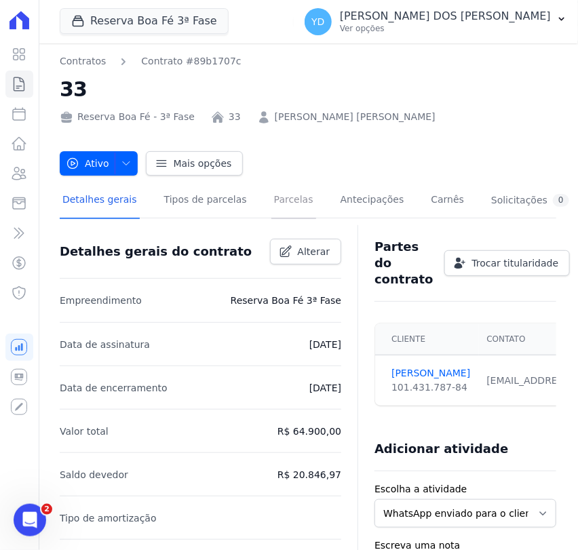
click at [271, 195] on link "Parcelas" at bounding box center [293, 201] width 45 height 36
click at [277, 203] on link "Parcelas" at bounding box center [293, 201] width 45 height 36
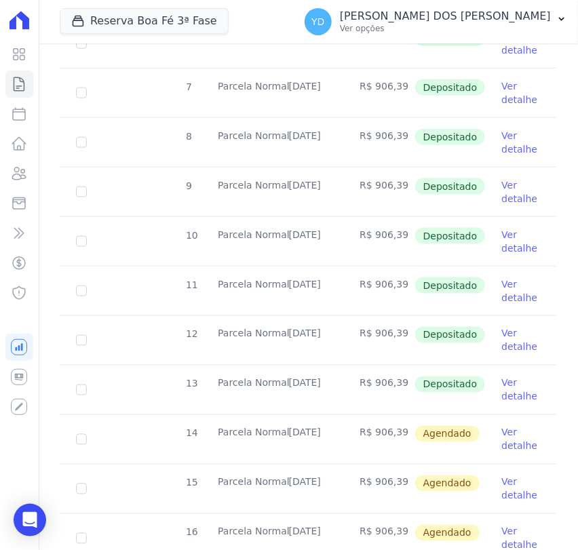
scroll to position [452, 0]
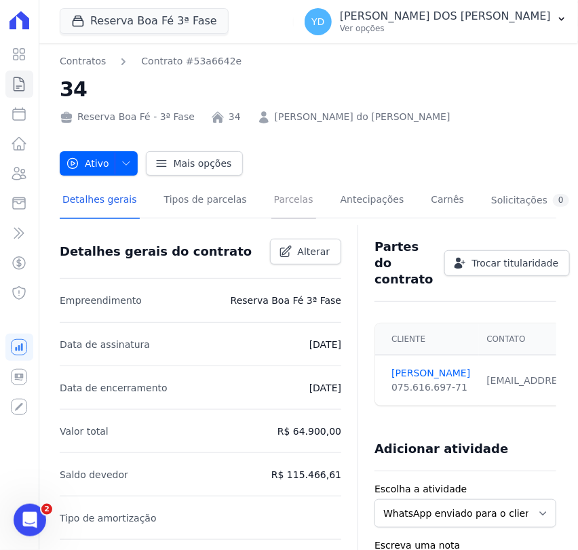
click at [271, 208] on link "Parcelas" at bounding box center [293, 201] width 45 height 36
click at [277, 216] on link "Parcelas" at bounding box center [293, 201] width 45 height 36
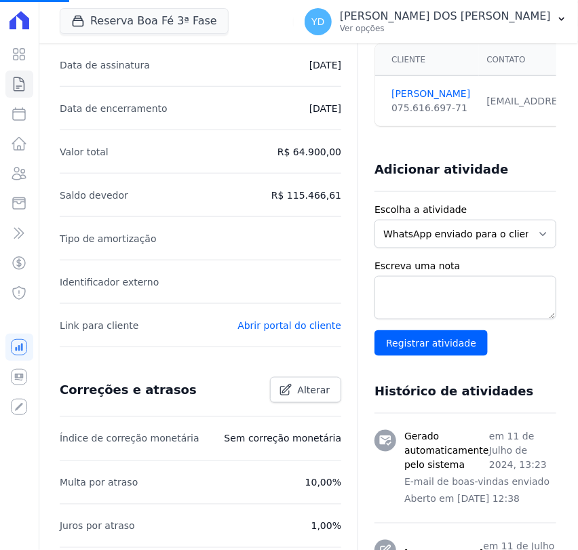
scroll to position [301, 0]
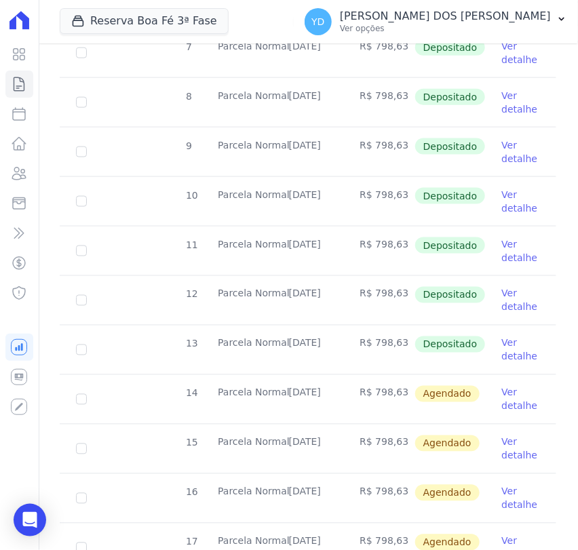
scroll to position [452, 0]
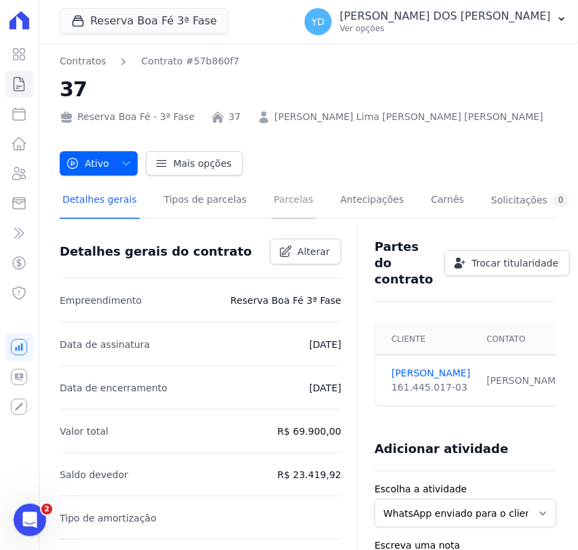
click at [271, 201] on link "Parcelas" at bounding box center [293, 201] width 45 height 36
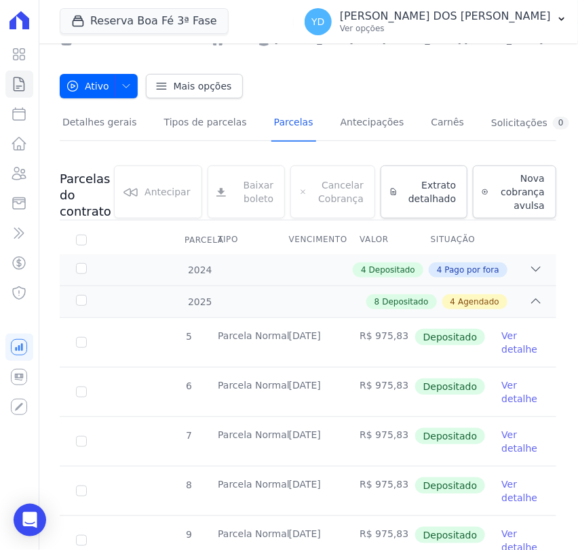
scroll to position [452, 0]
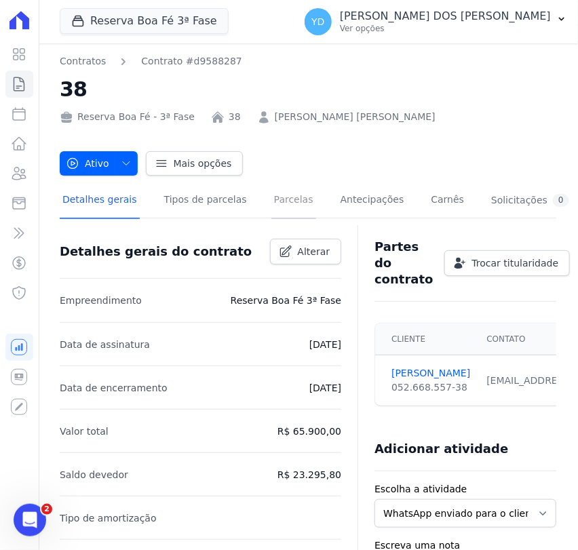
click at [271, 198] on link "Parcelas" at bounding box center [293, 201] width 45 height 36
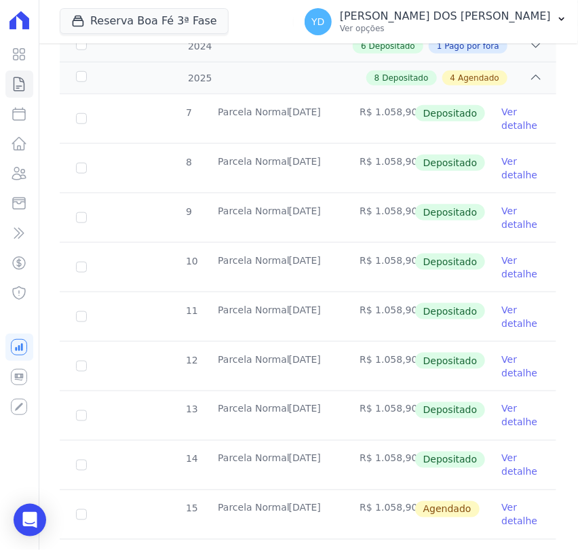
scroll to position [376, 0]
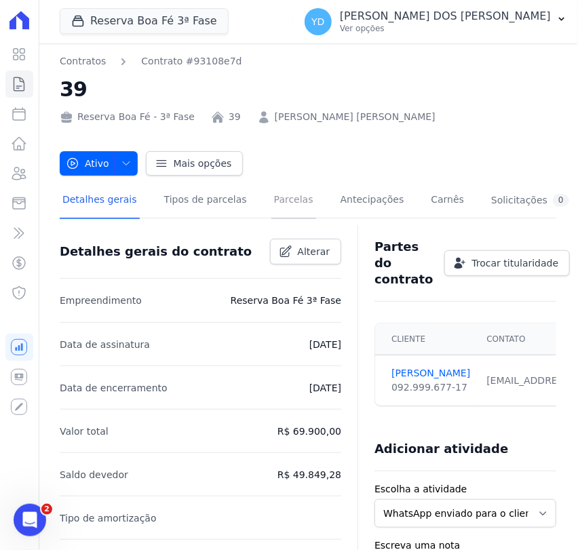
click at [271, 195] on link "Parcelas" at bounding box center [293, 201] width 45 height 36
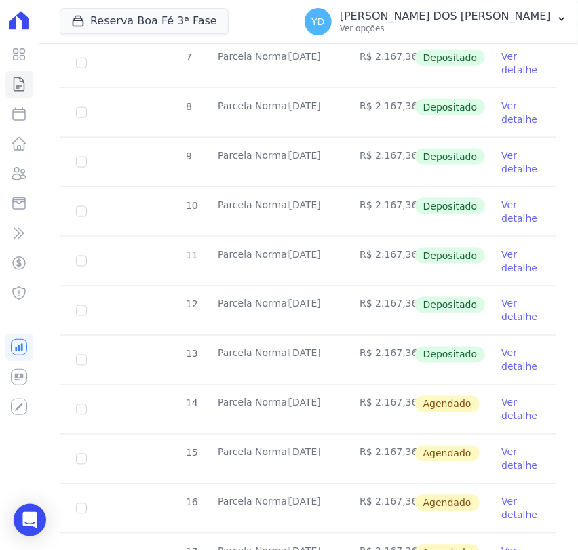
scroll to position [452, 0]
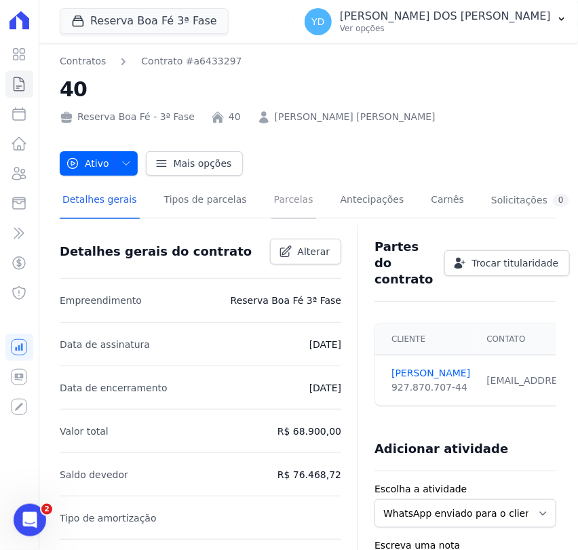
click at [275, 208] on link "Parcelas" at bounding box center [293, 201] width 45 height 36
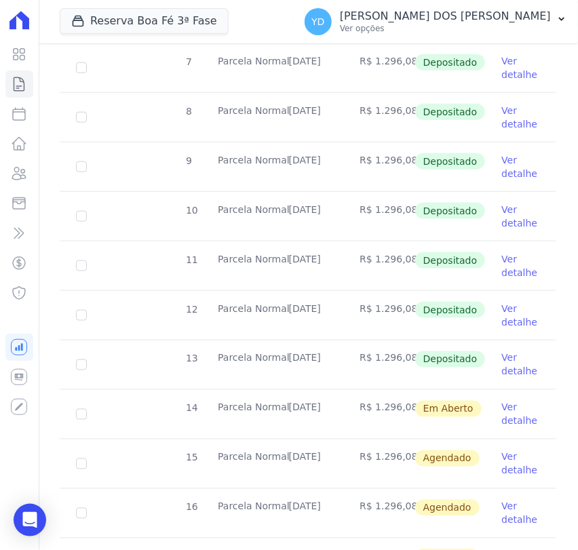
scroll to position [376, 0]
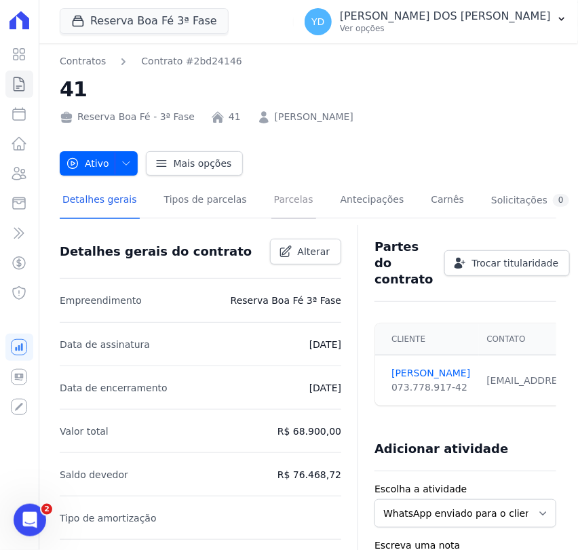
click at [283, 211] on link "Parcelas" at bounding box center [293, 201] width 45 height 36
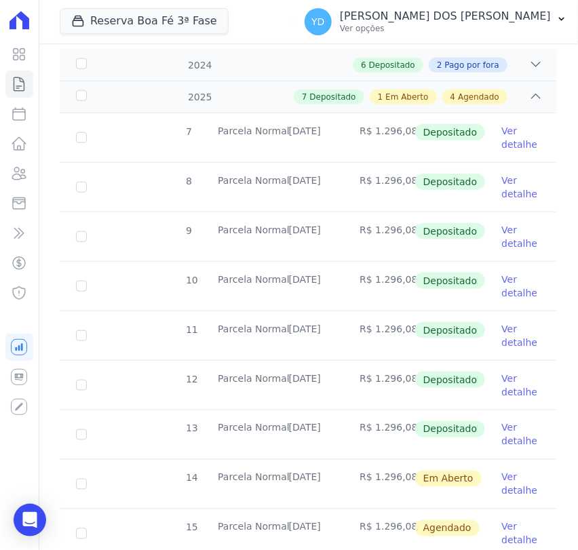
scroll to position [301, 0]
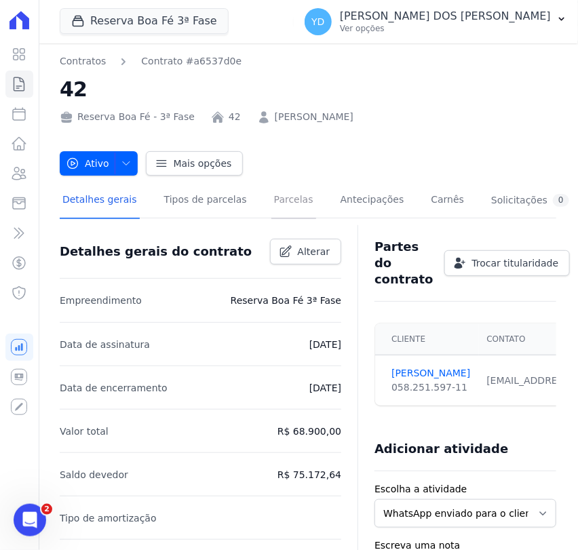
click at [271, 198] on link "Parcelas" at bounding box center [293, 201] width 45 height 36
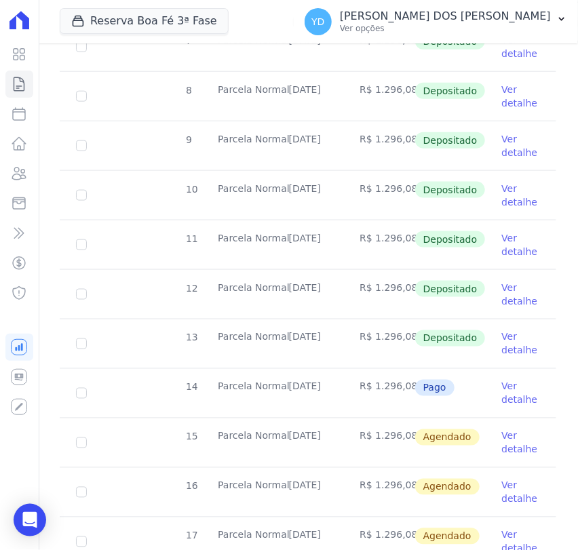
scroll to position [376, 0]
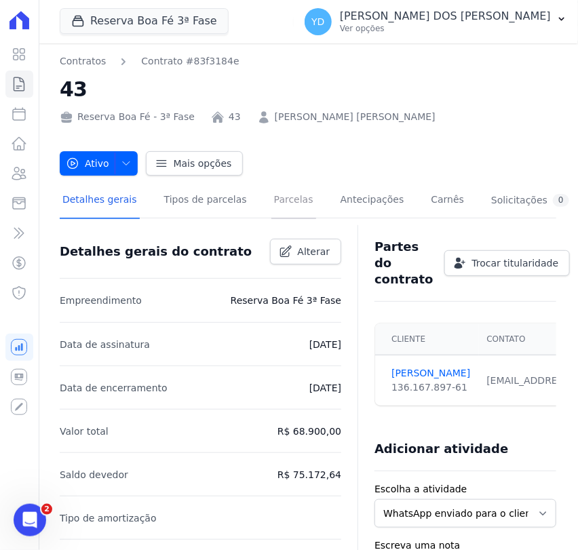
click at [274, 190] on link "Parcelas" at bounding box center [293, 201] width 45 height 36
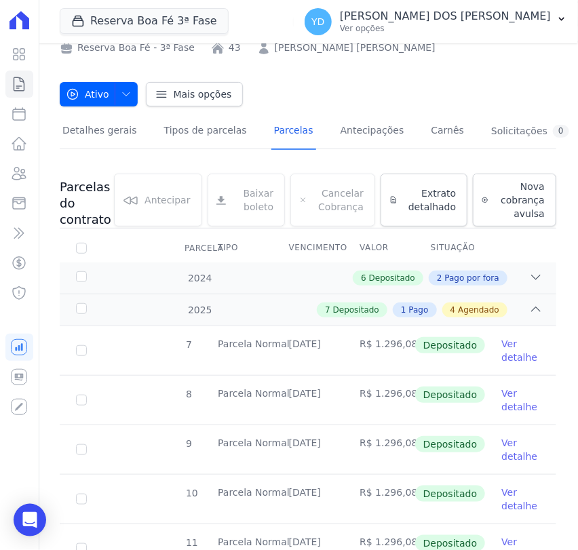
scroll to position [301, 0]
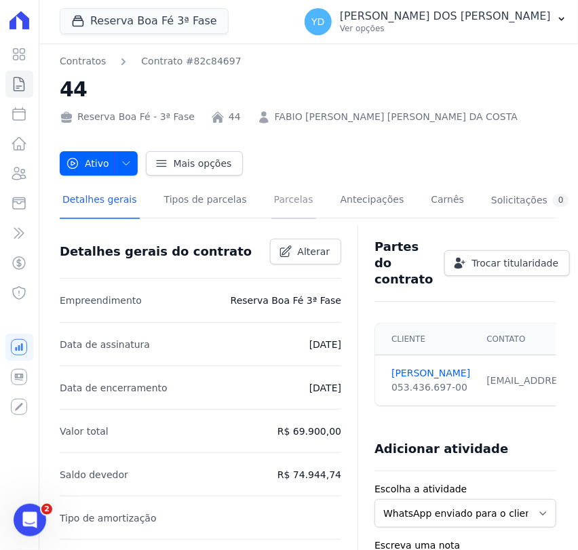
click at [286, 208] on link "Parcelas" at bounding box center [293, 201] width 45 height 36
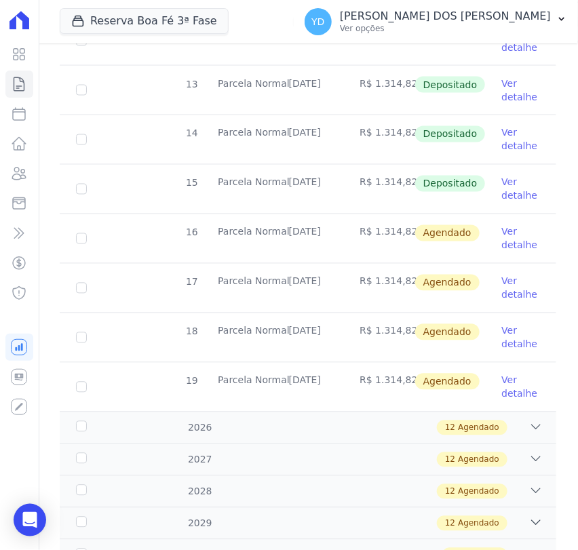
scroll to position [602, 0]
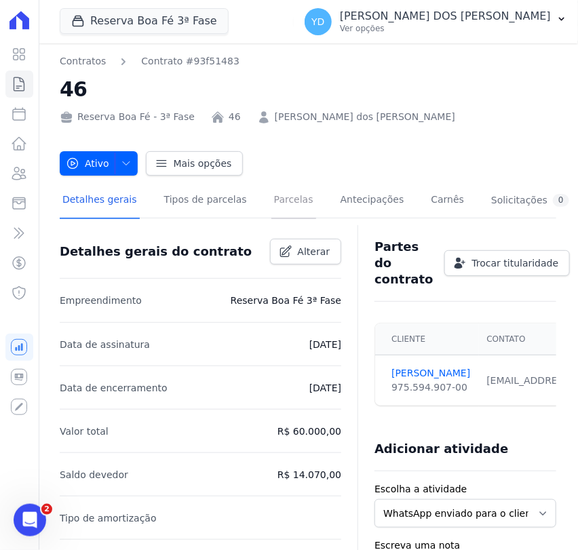
click at [271, 208] on link "Parcelas" at bounding box center [293, 201] width 45 height 36
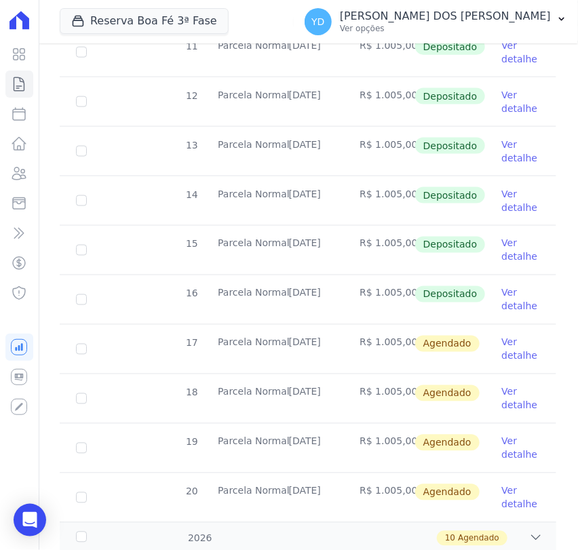
scroll to position [509, 0]
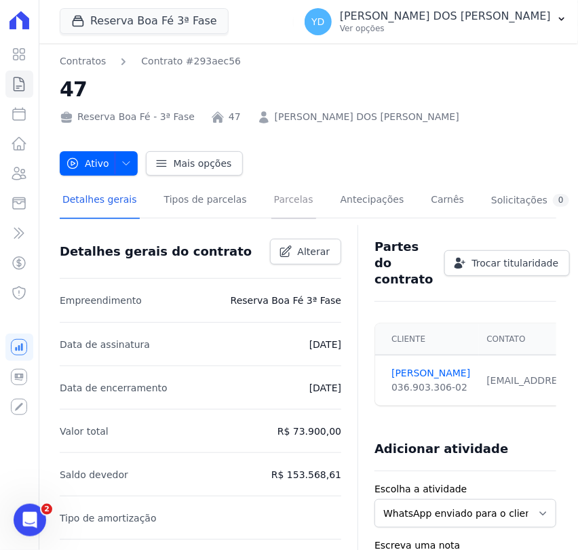
click at [286, 202] on link "Parcelas" at bounding box center [293, 201] width 45 height 36
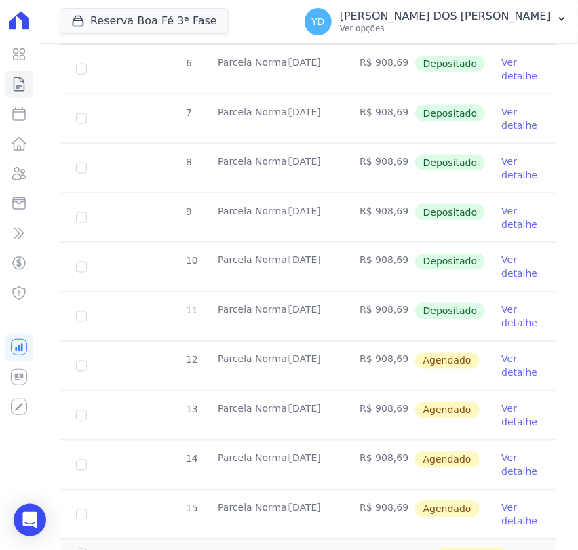
scroll to position [452, 0]
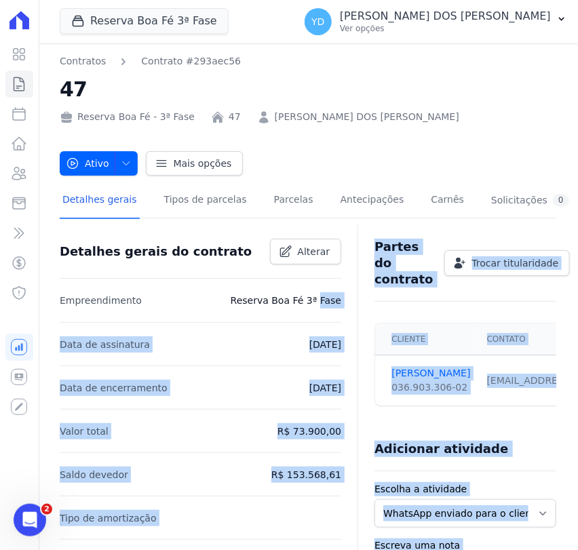
drag, startPoint x: 338, startPoint y: 336, endPoint x: 577, endPoint y: 585, distance: 345.3
click at [577, 549] on html "Visão Geral Contratos [GEOGRAPHIC_DATA] Lotes Clientes Minha Carteira Transferê…" at bounding box center [289, 275] width 578 height 550
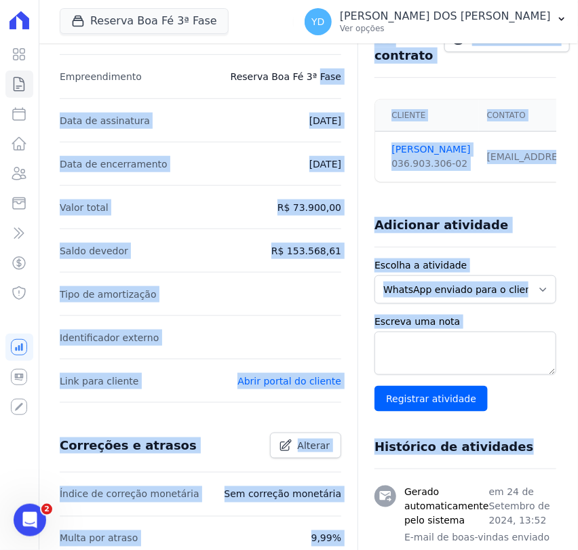
click at [290, 270] on li "Saldo devedor R$ 153.568,61" at bounding box center [200, 250] width 281 height 43
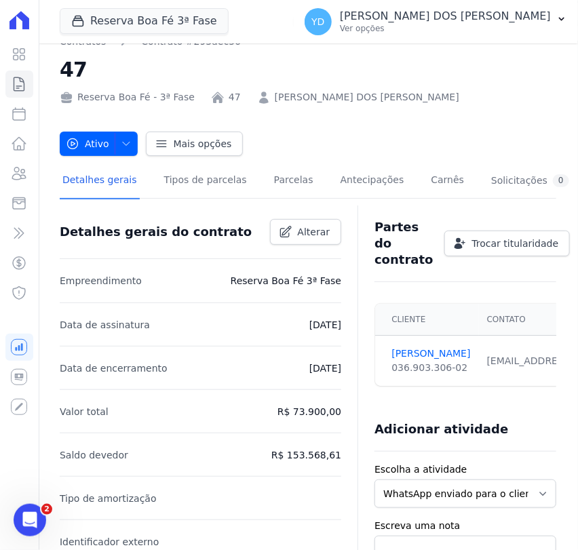
scroll to position [0, 0]
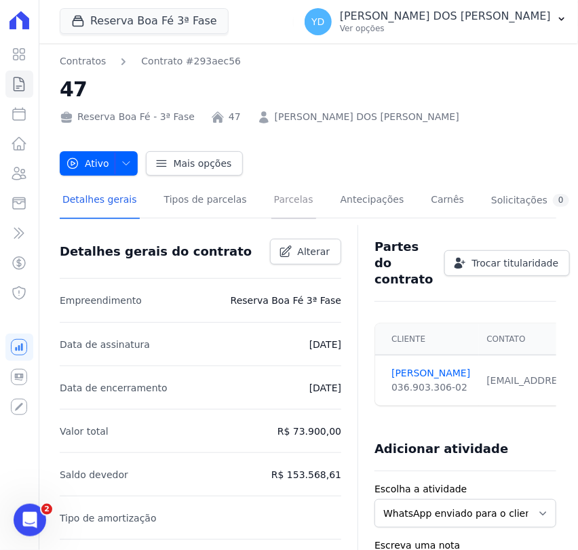
click at [278, 201] on link "Parcelas" at bounding box center [293, 201] width 45 height 36
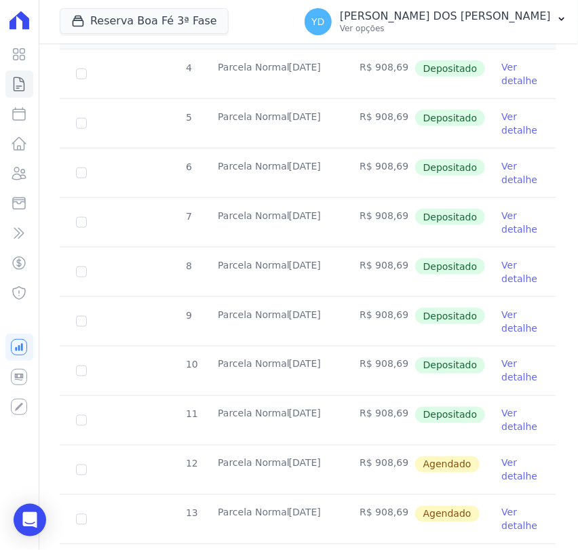
scroll to position [527, 0]
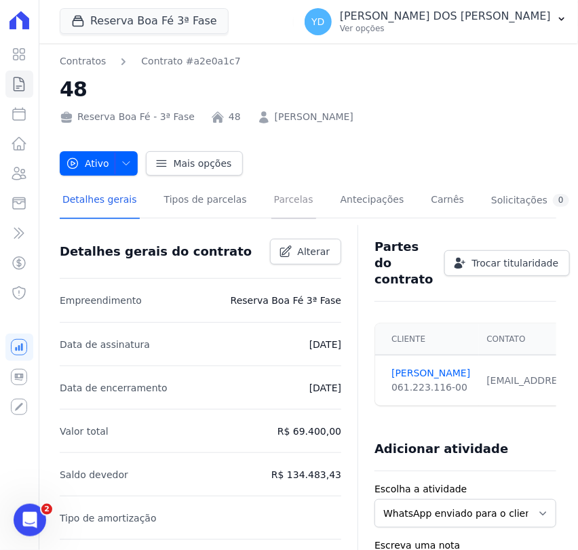
click at [275, 202] on link "Parcelas" at bounding box center [293, 201] width 45 height 36
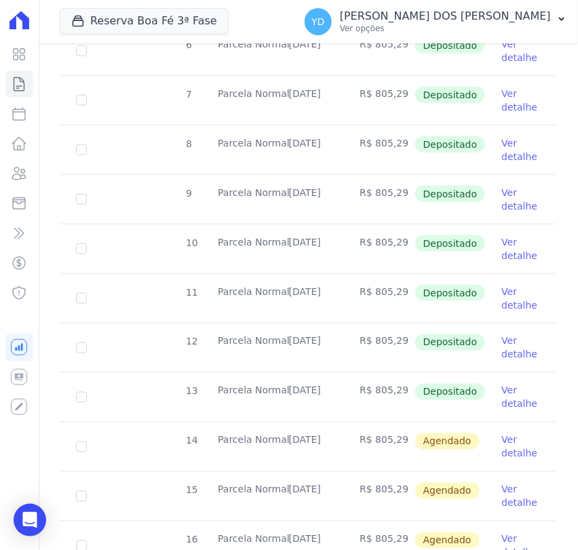
scroll to position [376, 0]
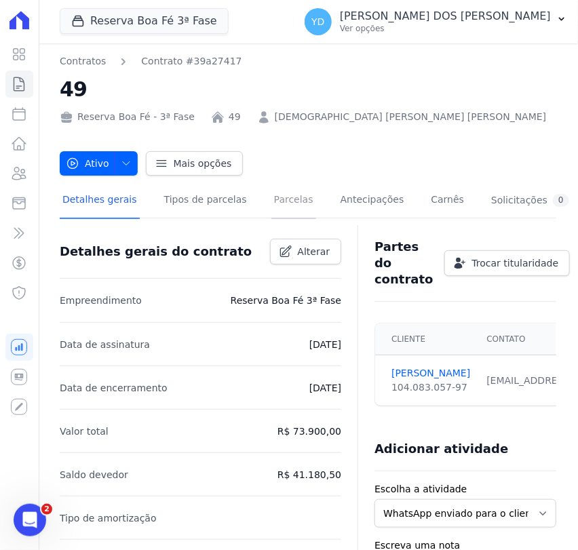
drag, startPoint x: 271, startPoint y: 208, endPoint x: 292, endPoint y: 166, distance: 46.1
click at [273, 208] on link "Parcelas" at bounding box center [293, 201] width 45 height 36
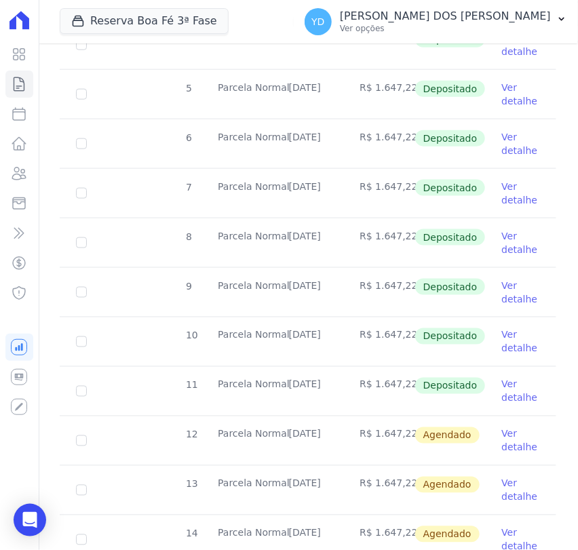
scroll to position [376, 0]
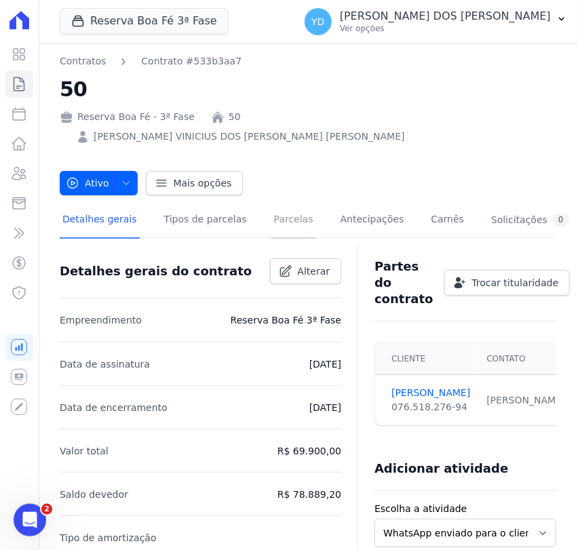
click at [280, 210] on link "Parcelas" at bounding box center [293, 221] width 45 height 36
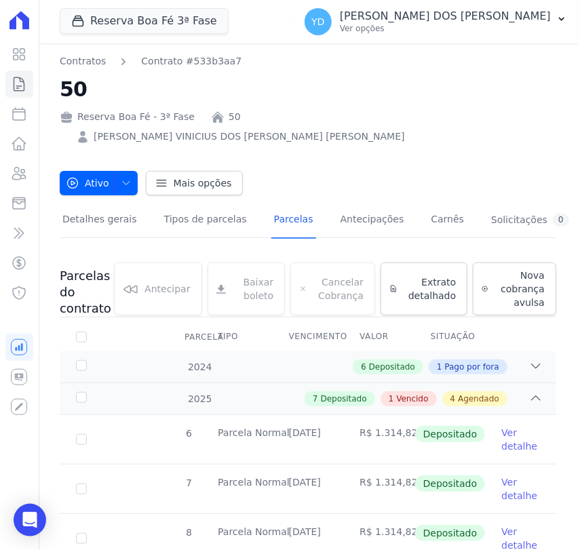
scroll to position [452, 0]
